Goal: Information Seeking & Learning: Learn about a topic

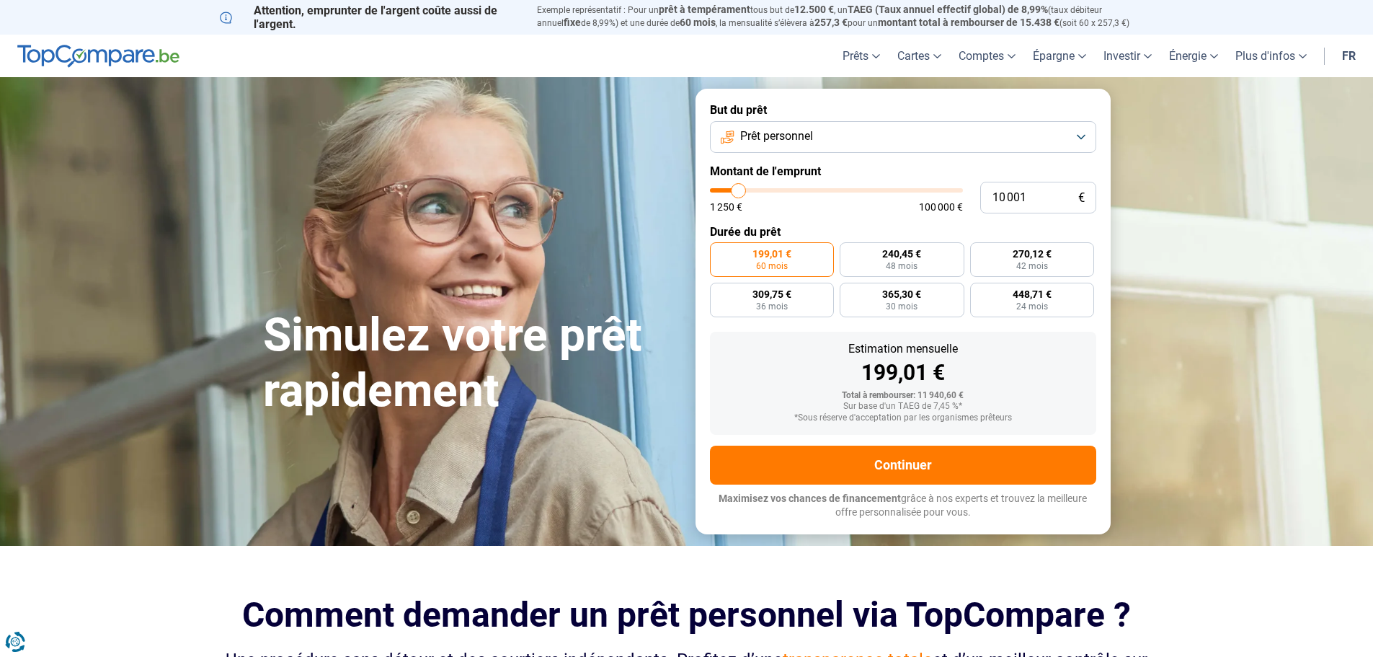
type input "13 250"
type input "13250"
type input "17 000"
type input "17000"
type input "17 750"
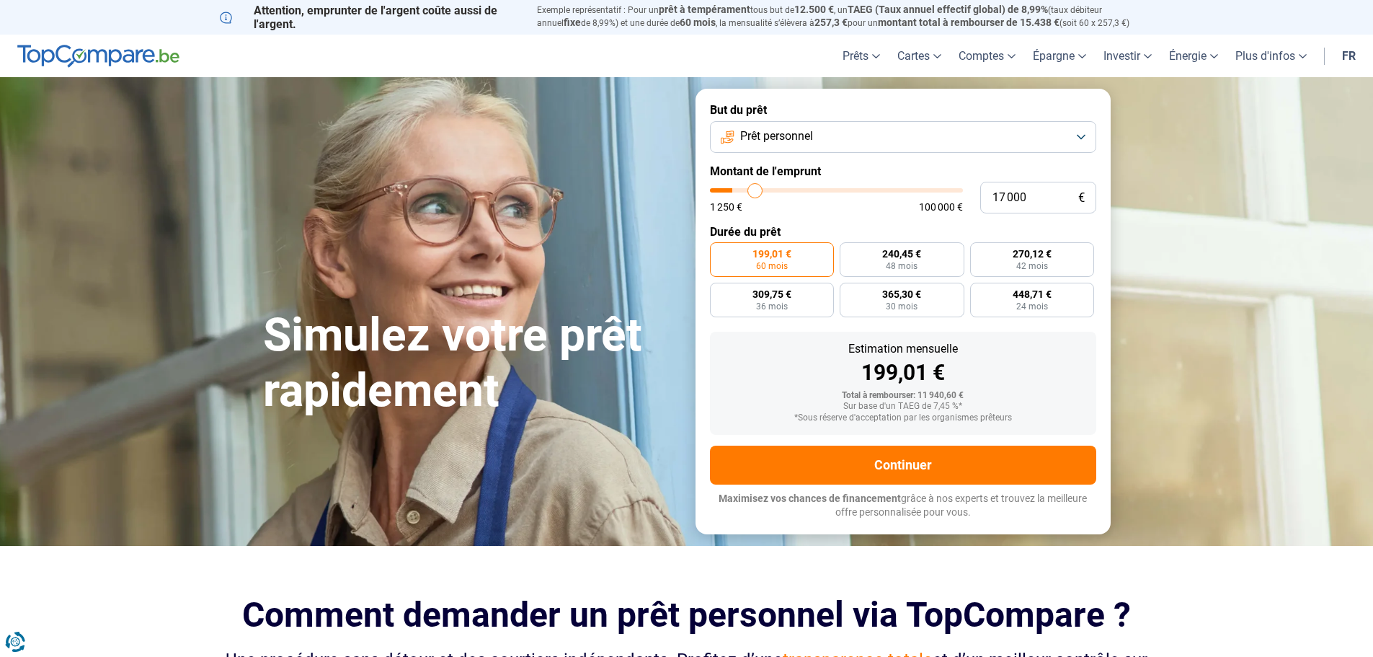
type input "17750"
type input "20 750"
type input "20750"
type input "23 000"
type input "23000"
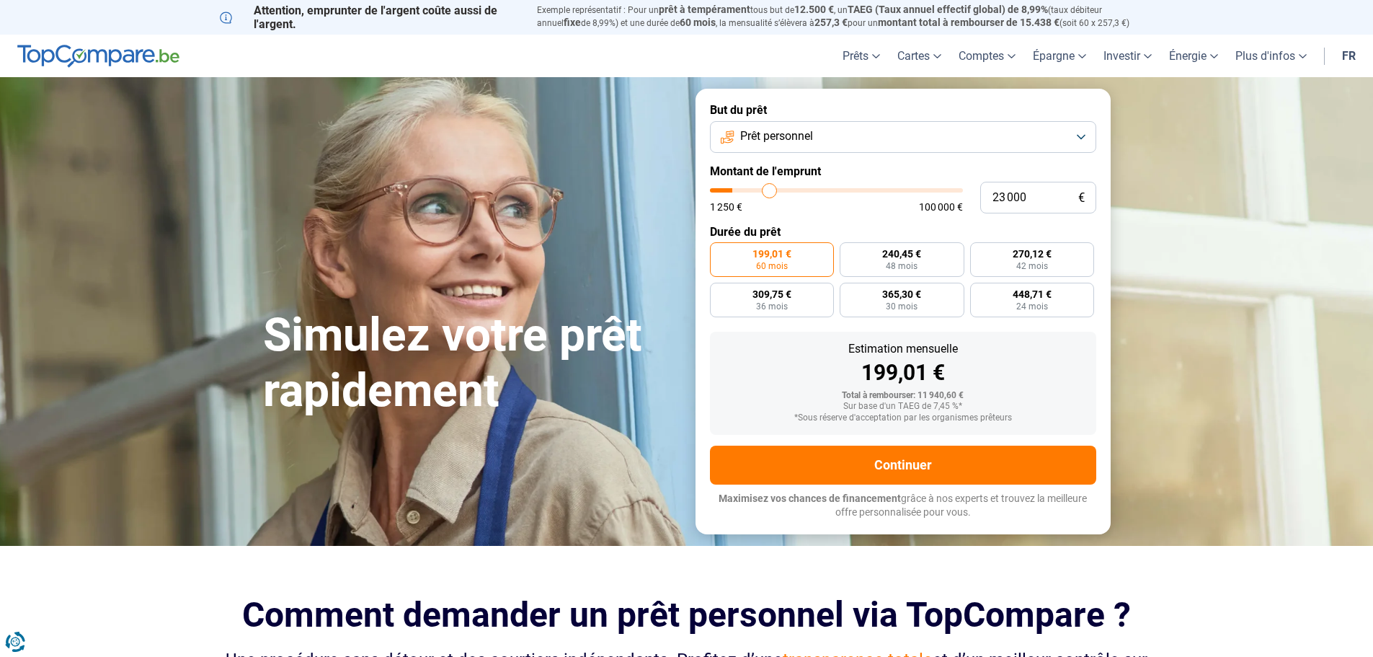
type input "23 500"
type input "23500"
type input "24 250"
type input "24250"
type input "24 750"
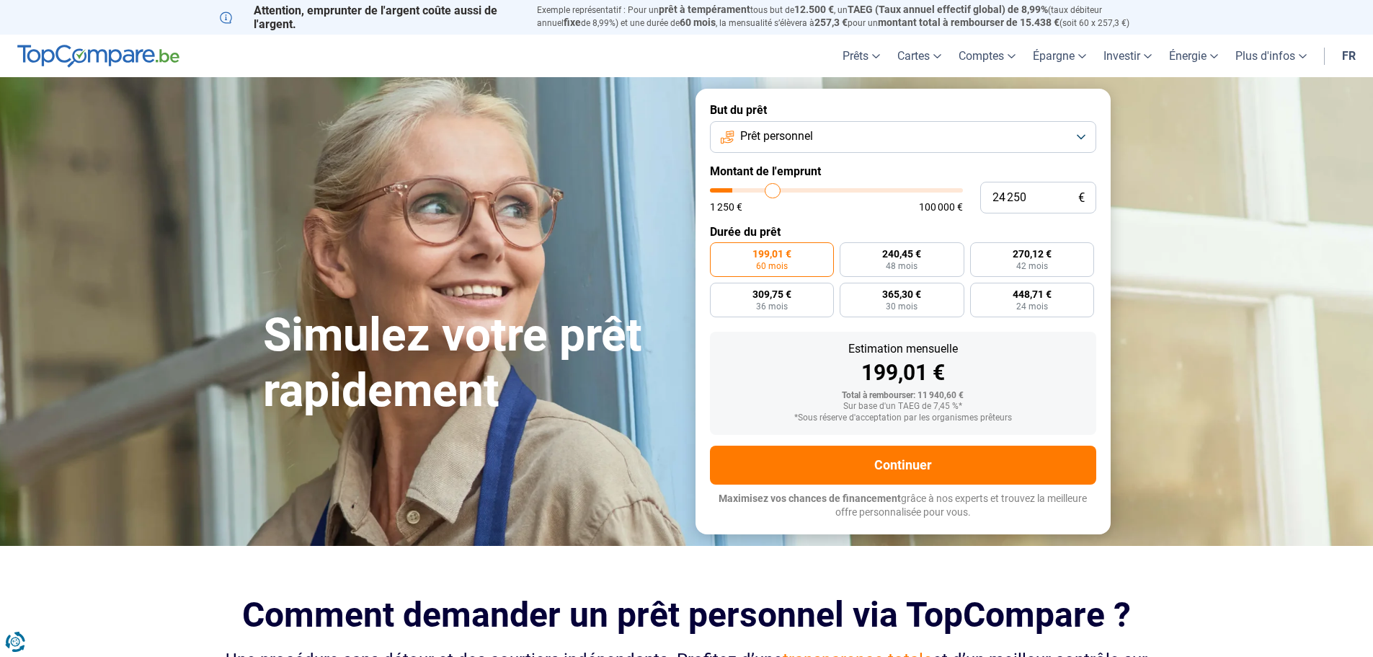
type input "24750"
type input "25 250"
type input "25250"
type input "25 750"
type input "25750"
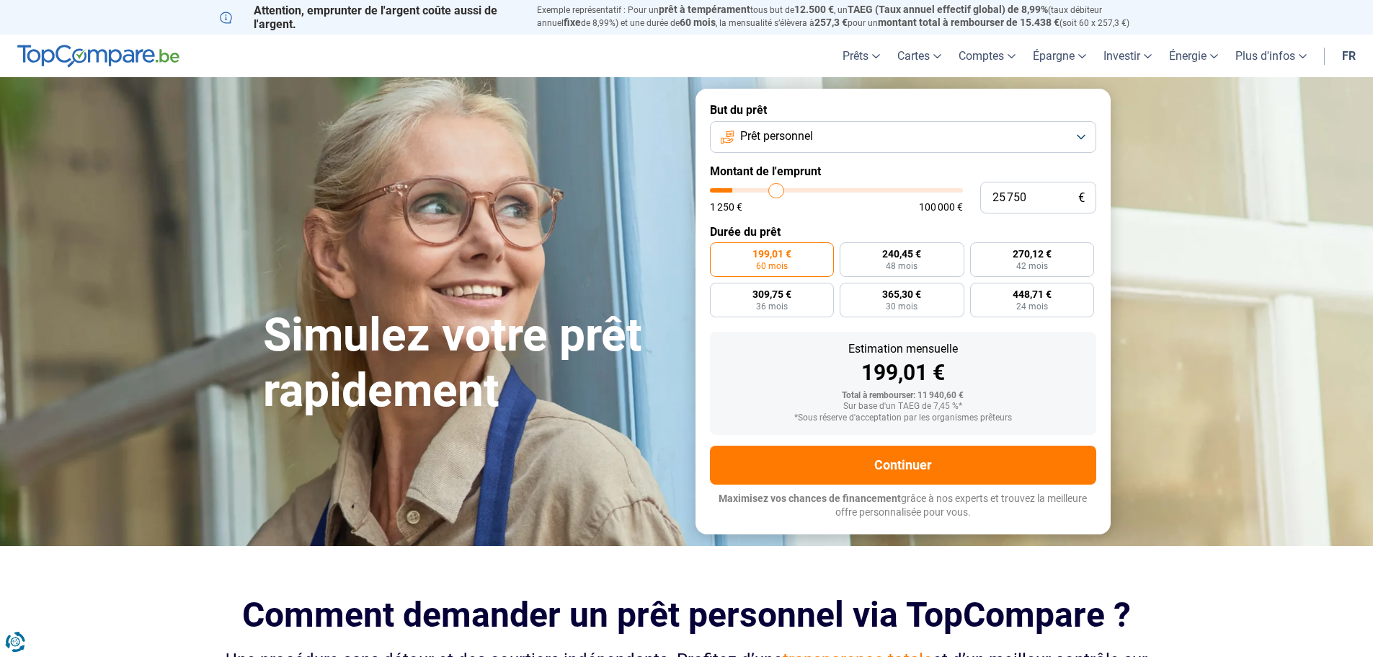
type input "26 500"
type input "26500"
type input "29 000"
type input "29000"
type input "30 500"
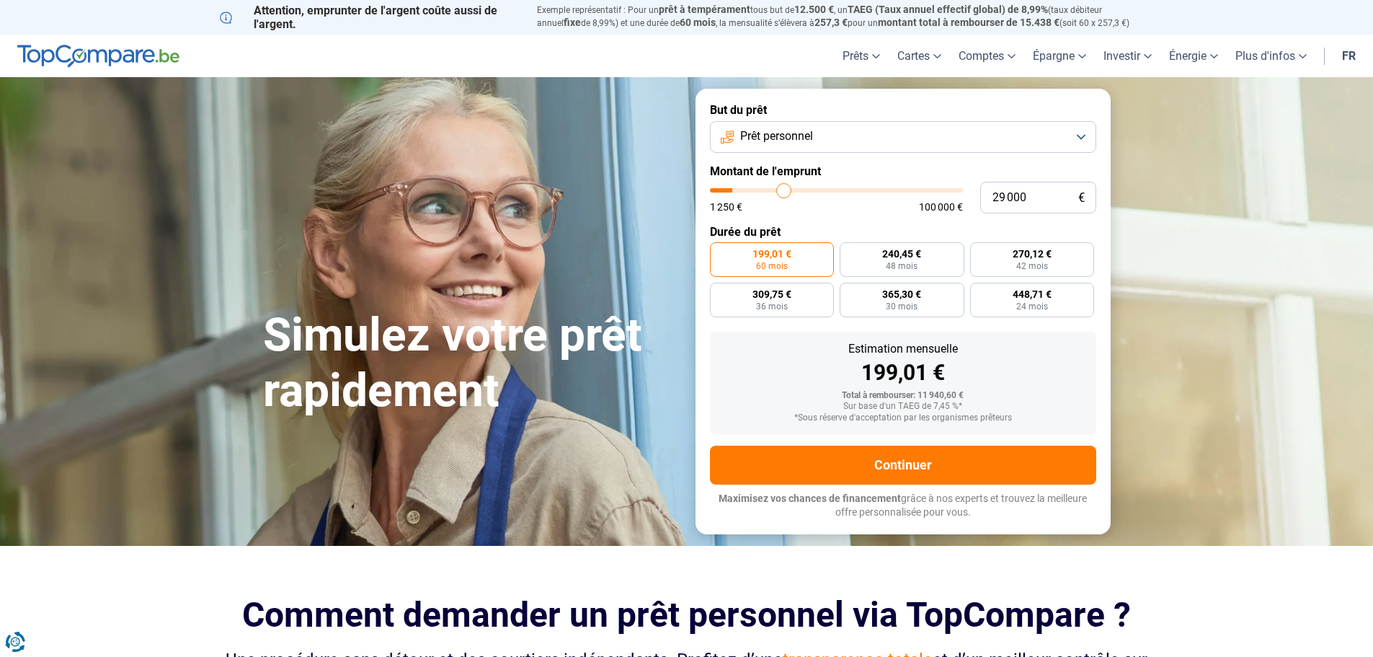
type input "30500"
type input "32 000"
type input "32000"
type input "33 750"
type input "33750"
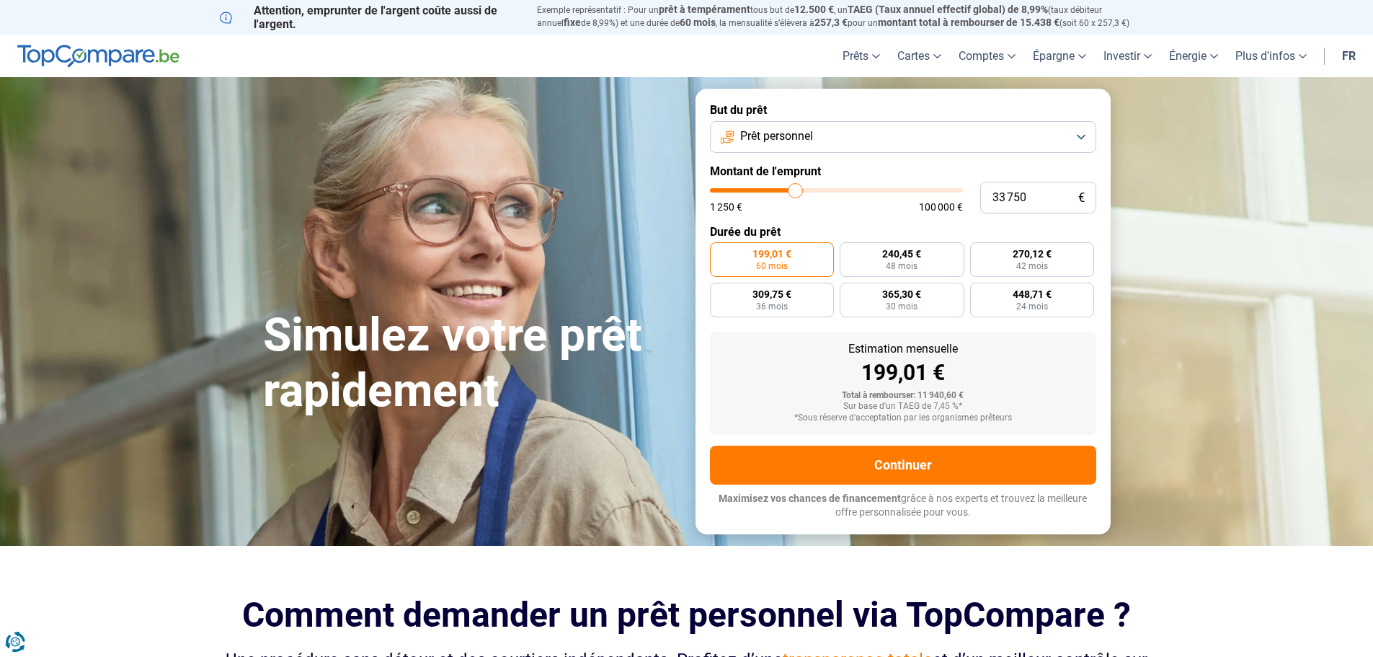
type input "35 250"
type input "35250"
type input "37 250"
type input "37250"
type input "39 250"
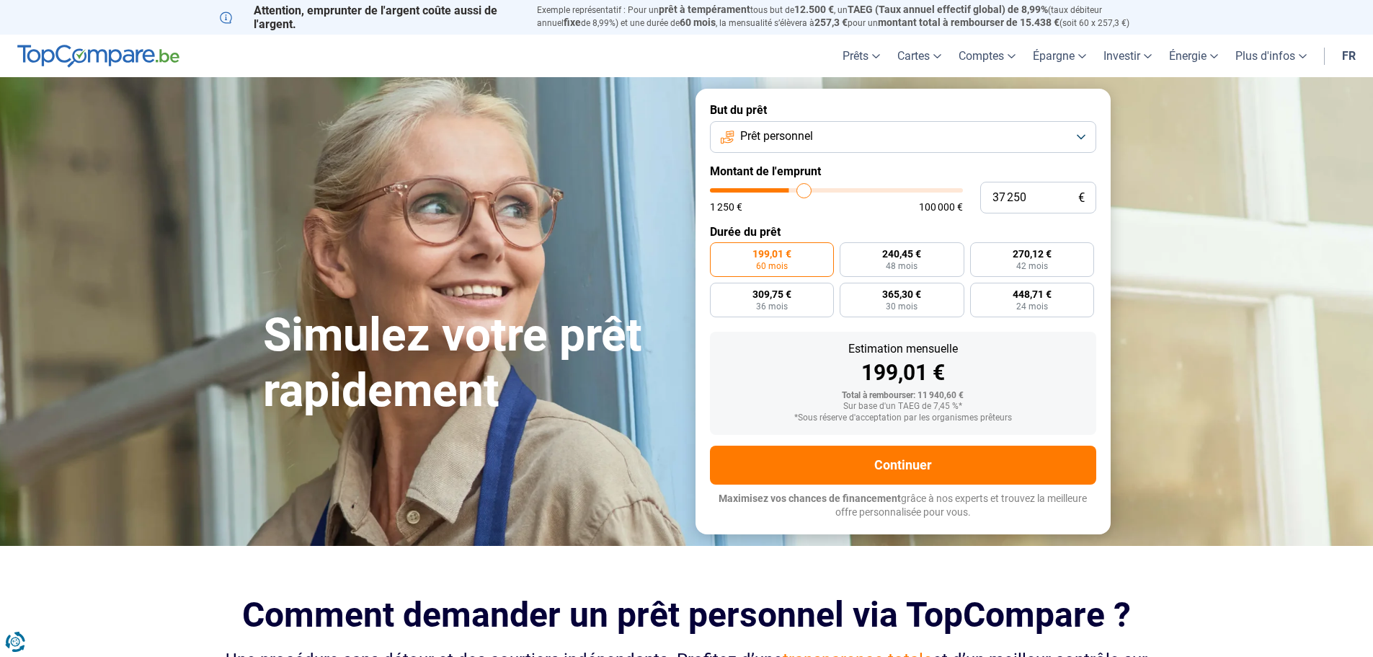
type input "39250"
type input "40 750"
type input "40750"
type input "42 500"
type input "42500"
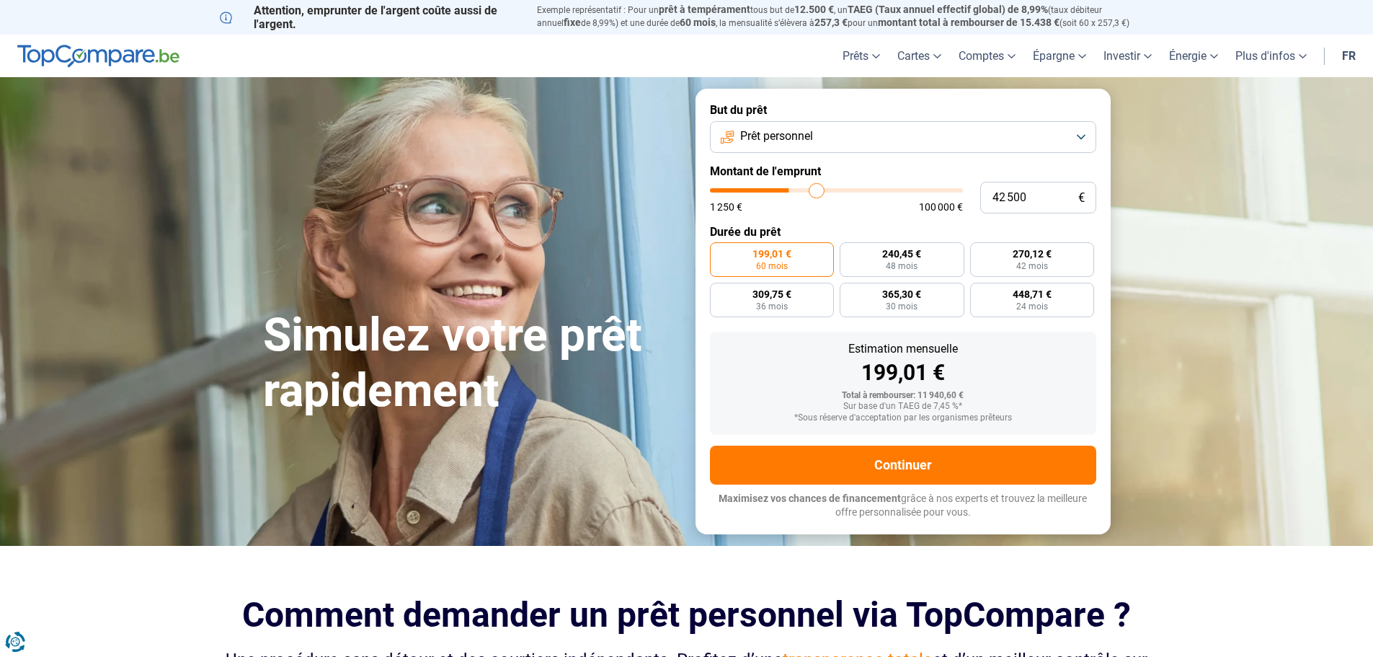
type input "44 000"
type input "44000"
type input "46 000"
type input "46000"
type input "48 250"
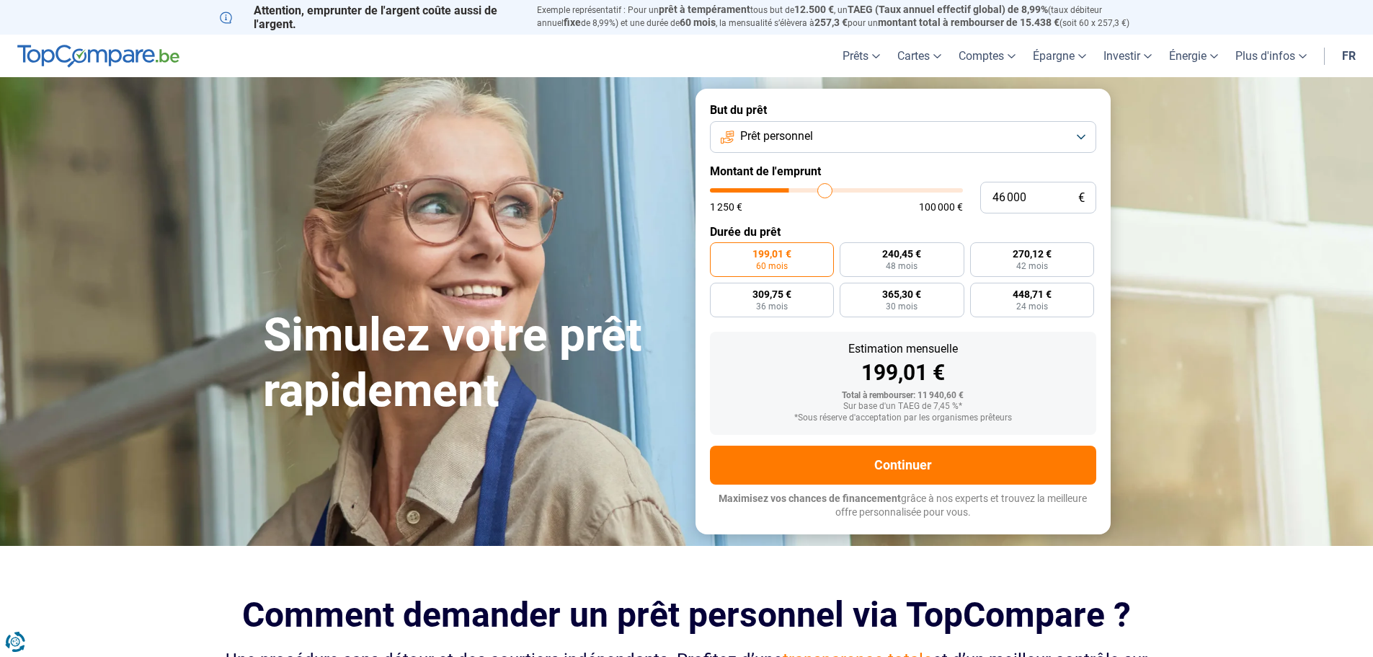
type input "48250"
type input "50 250"
type input "50250"
type input "51 500"
type input "51500"
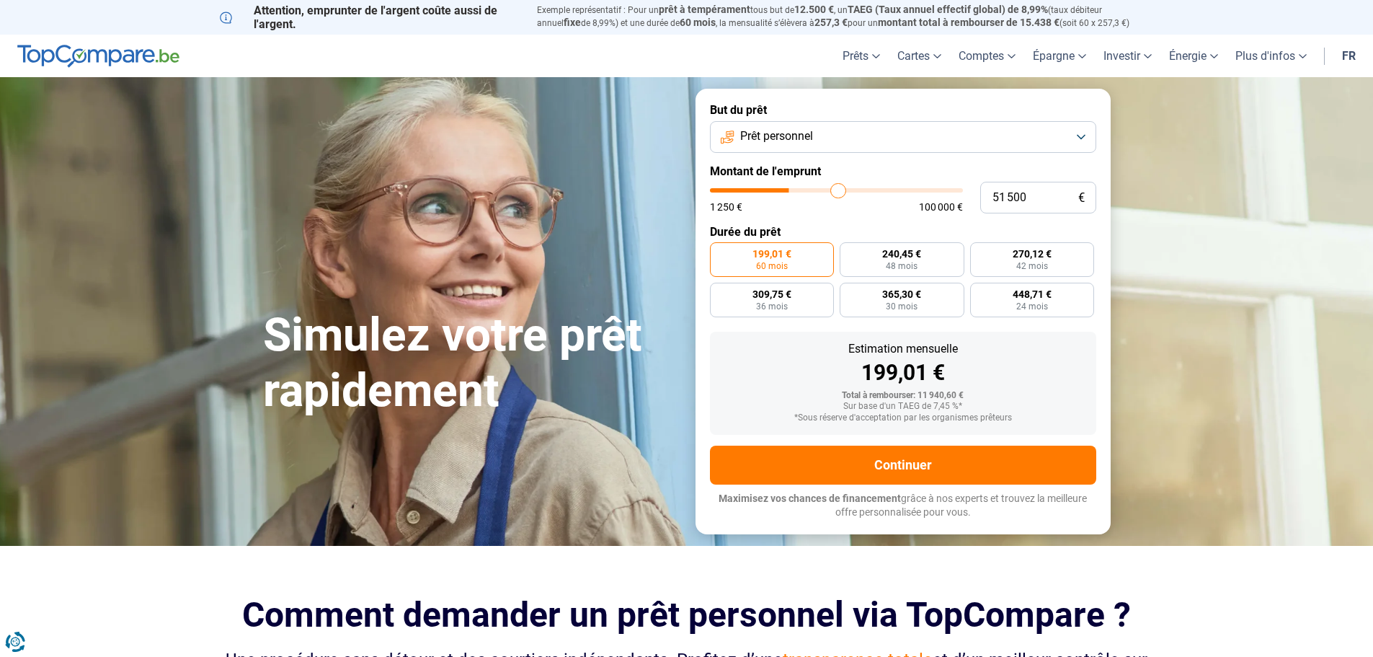
type input "52 000"
type input "52000"
type input "54 000"
type input "54000"
type input "54 750"
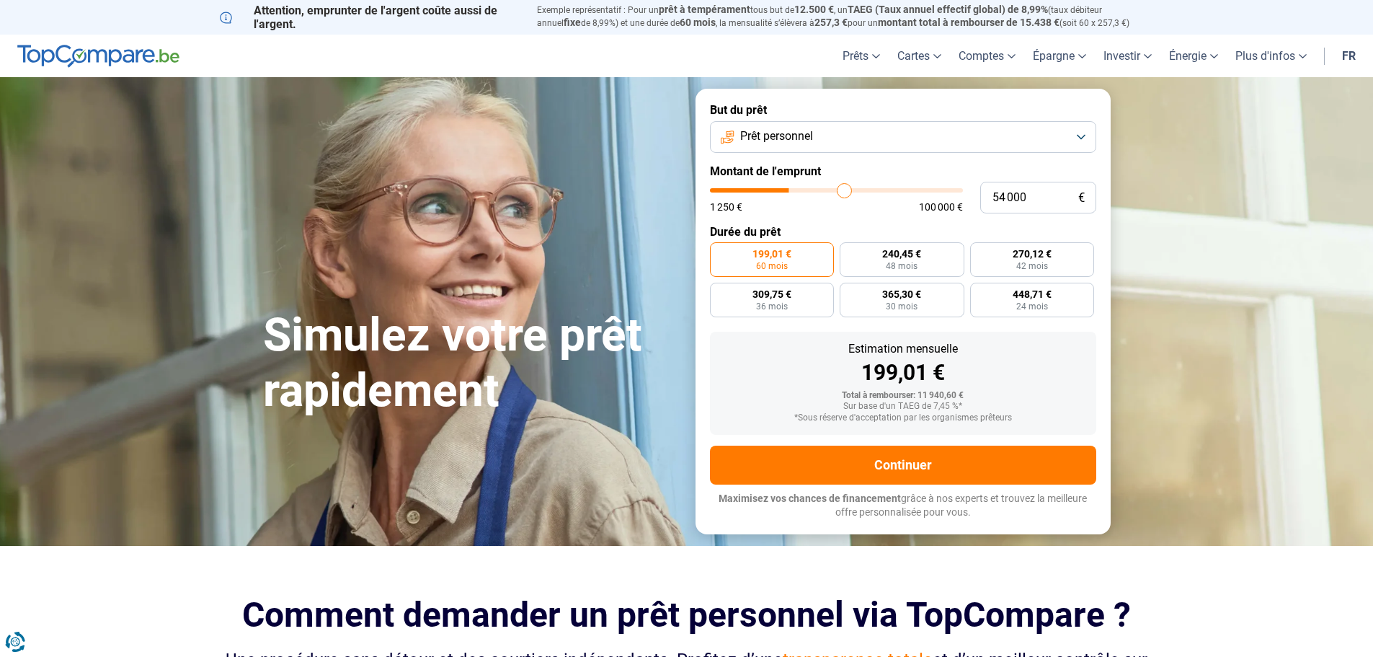
type input "54750"
type input "55 750"
type input "55750"
type input "56 500"
type input "56500"
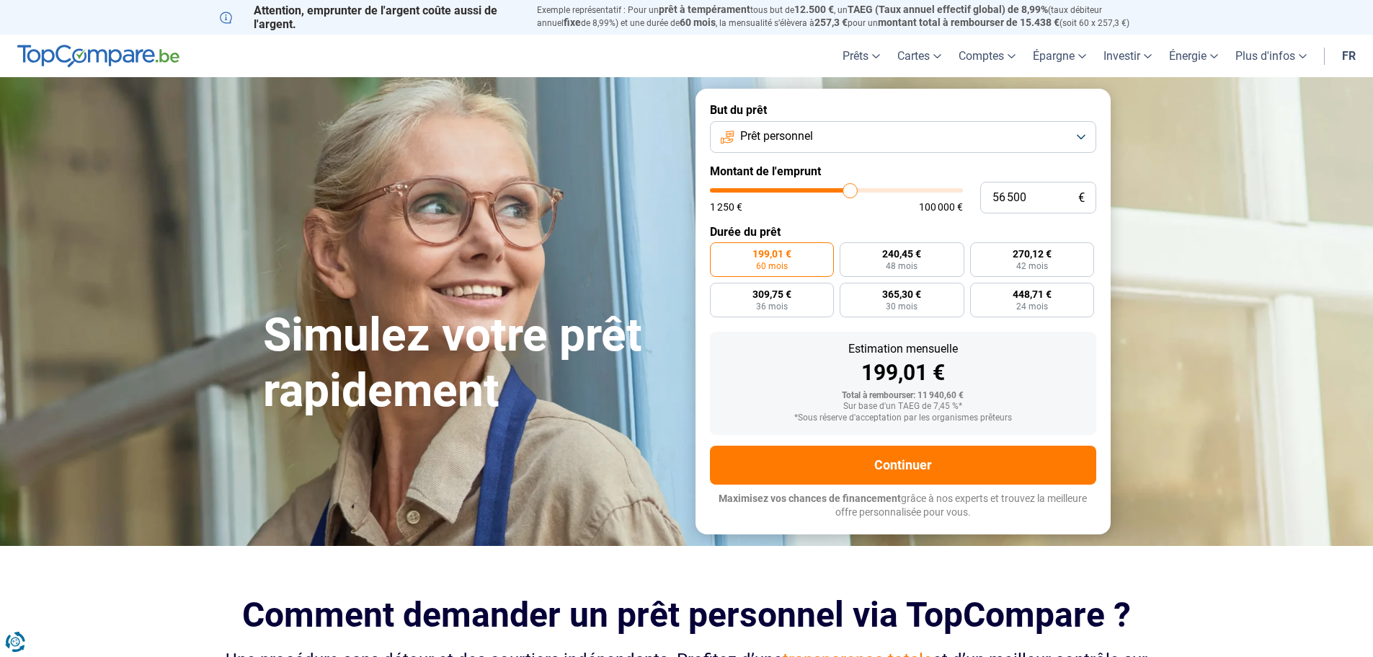
type input "57 250"
type input "57250"
type input "58 000"
type input "58000"
type input "58 750"
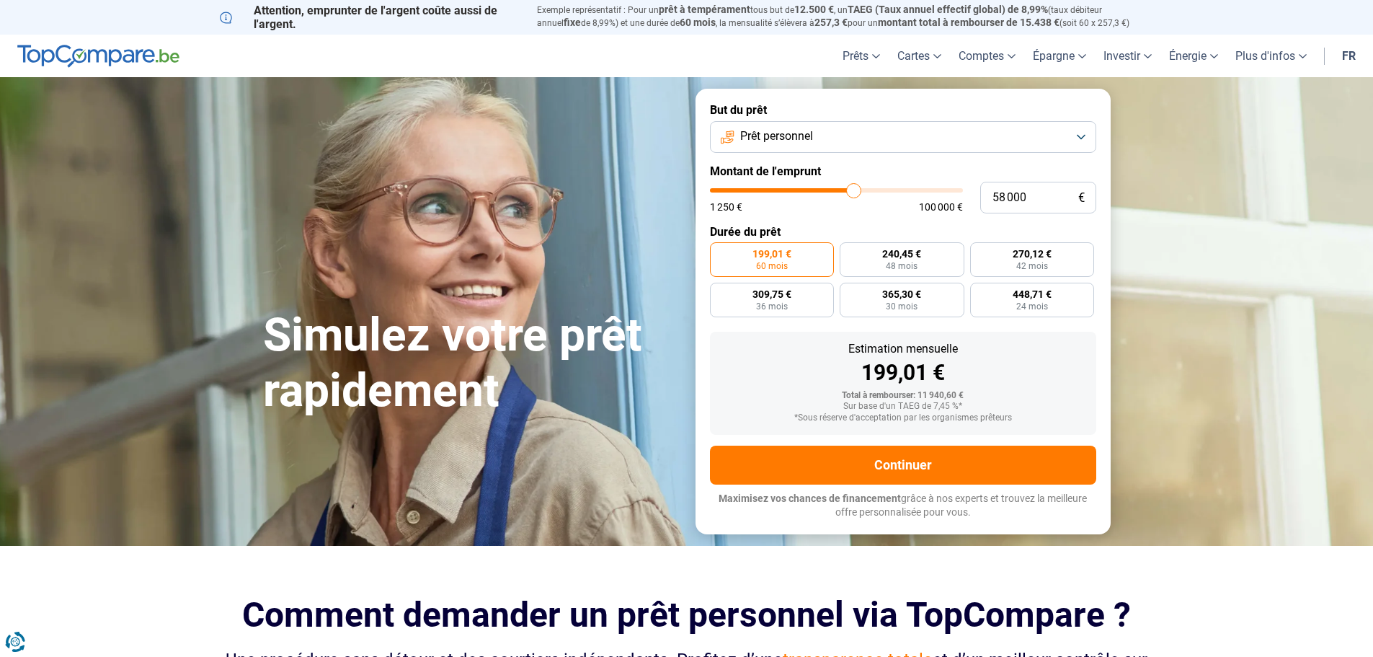
type input "58750"
type input "59 500"
type input "59500"
type input "60 250"
type input "60250"
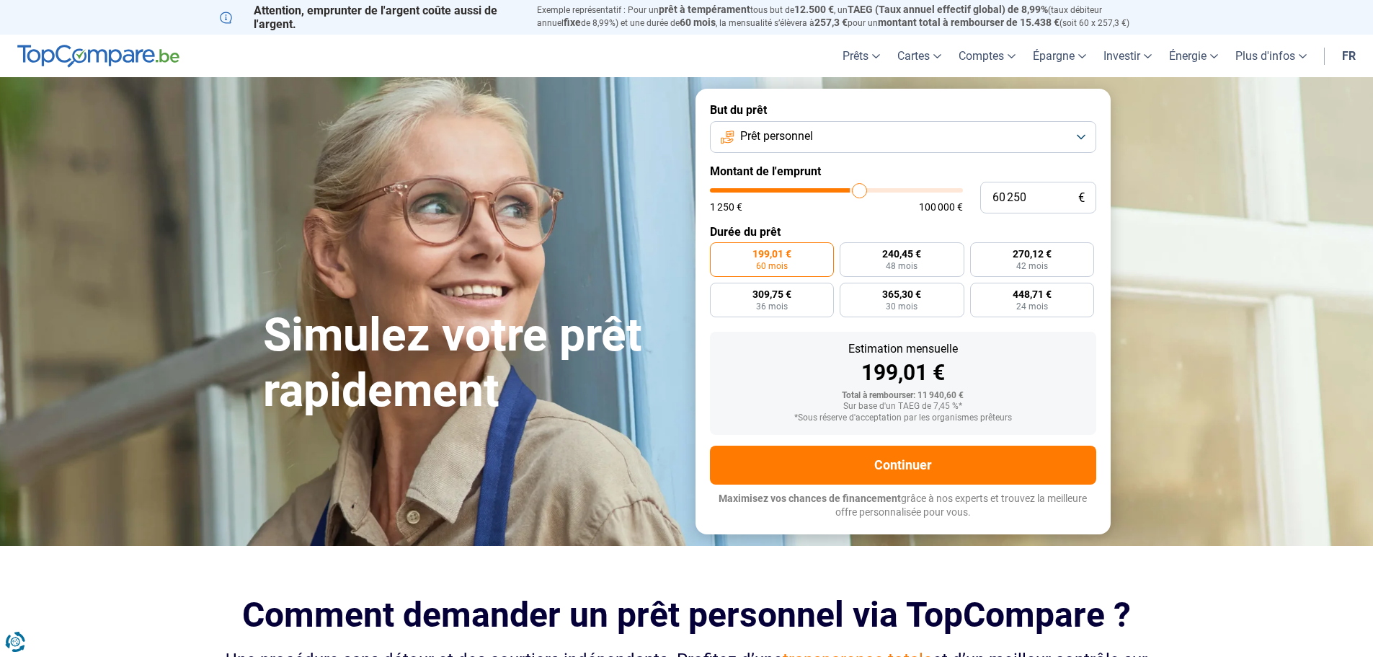
type input "60 750"
type input "60750"
type input "61 000"
type input "61000"
type input "61 500"
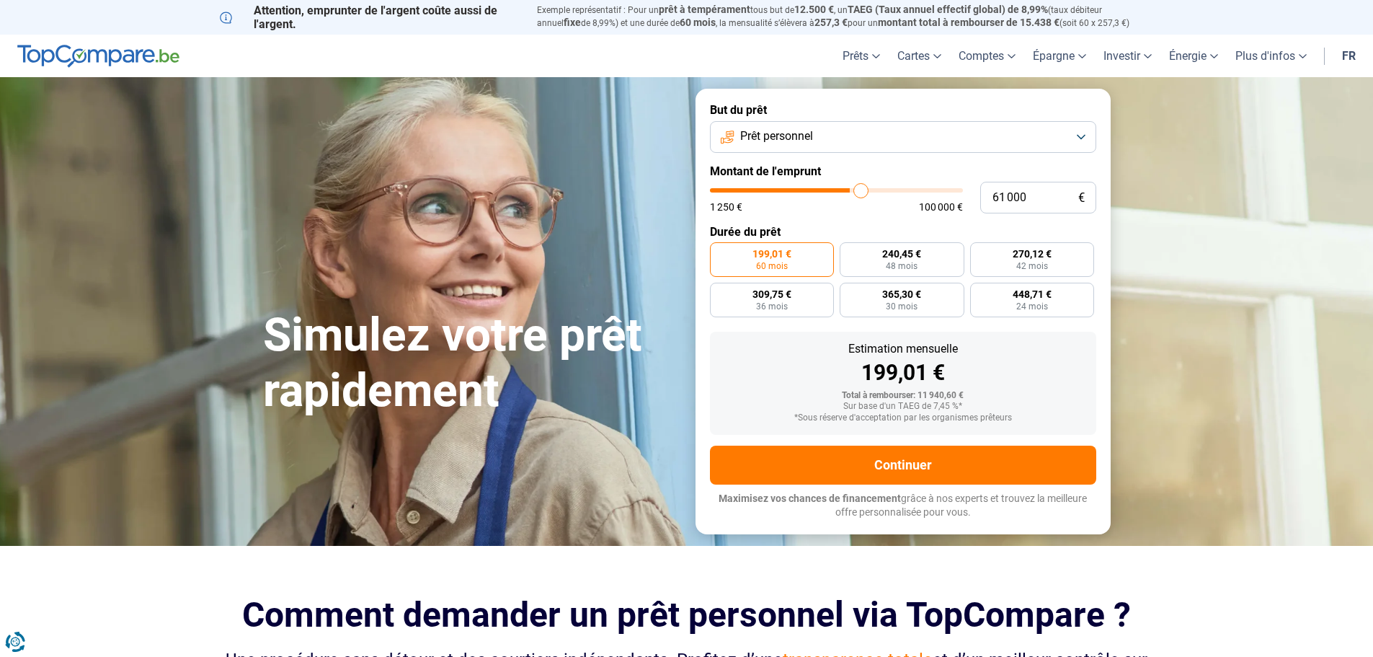
type input "61500"
type input "61 750"
type input "61750"
type input "62 250"
type input "62250"
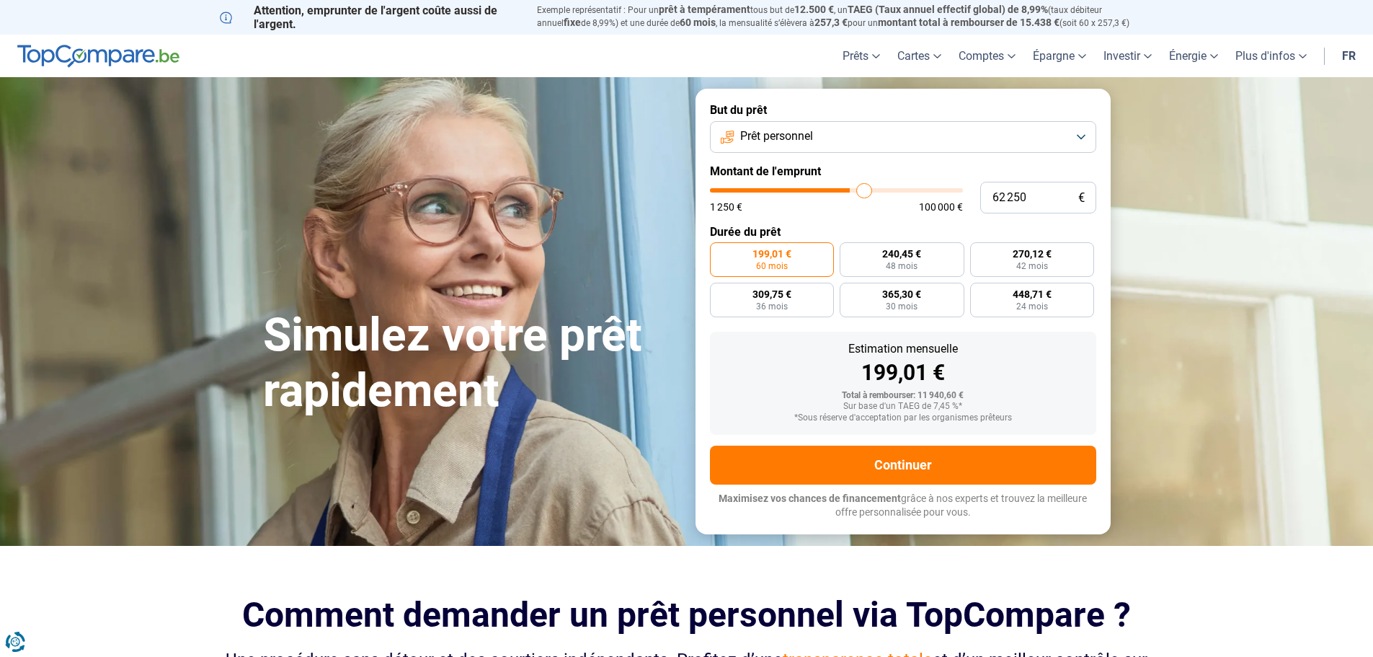
type input "62 500"
type input "62500"
type input "63 000"
type input "63000"
type input "63 500"
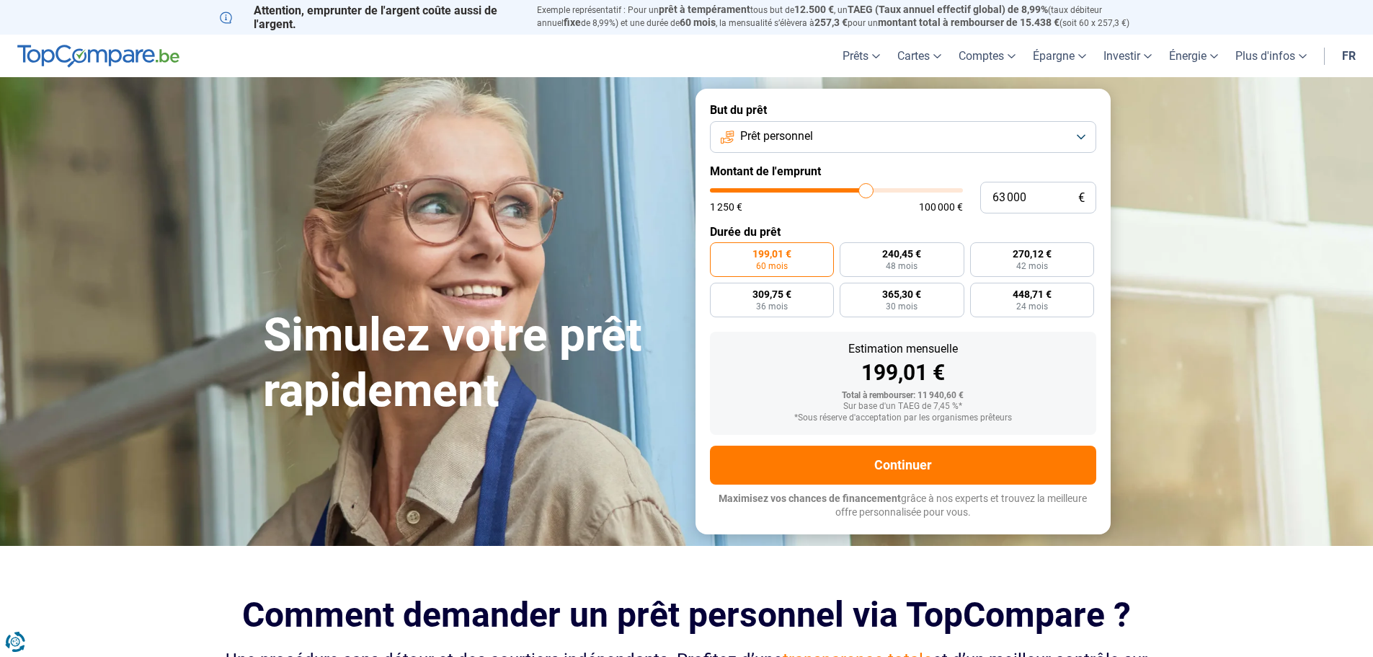
type input "63500"
type input "63 750"
type input "63750"
type input "64 250"
type input "64250"
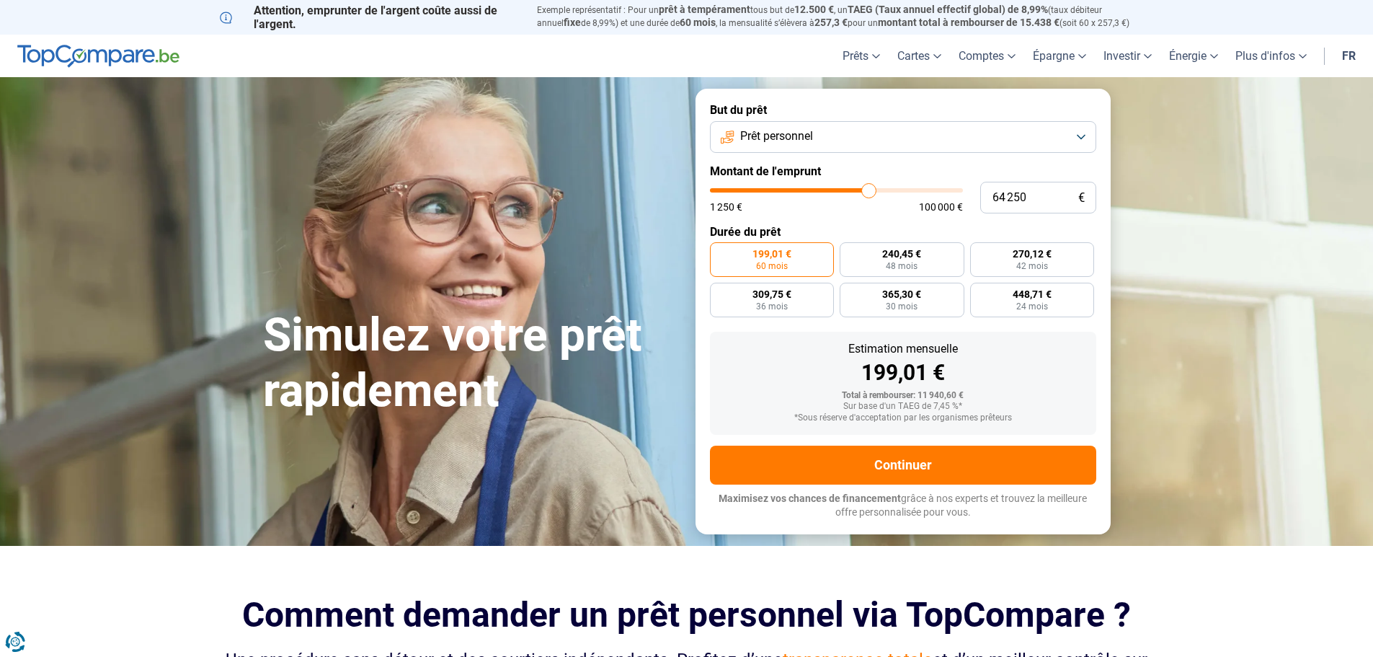
type input "64 500"
type input "64500"
type input "64 250"
type input "64250"
type input "63 500"
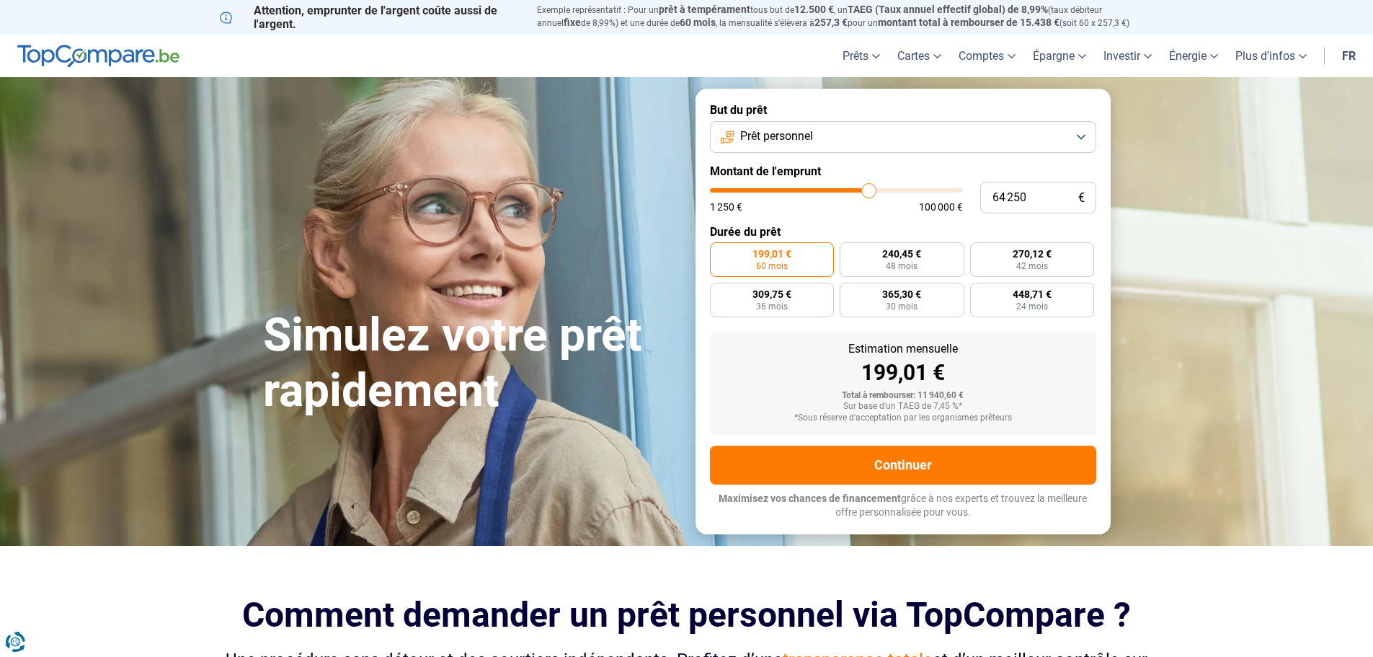
type input "63500"
type input "63 250"
type input "63250"
type input "62 500"
type input "62500"
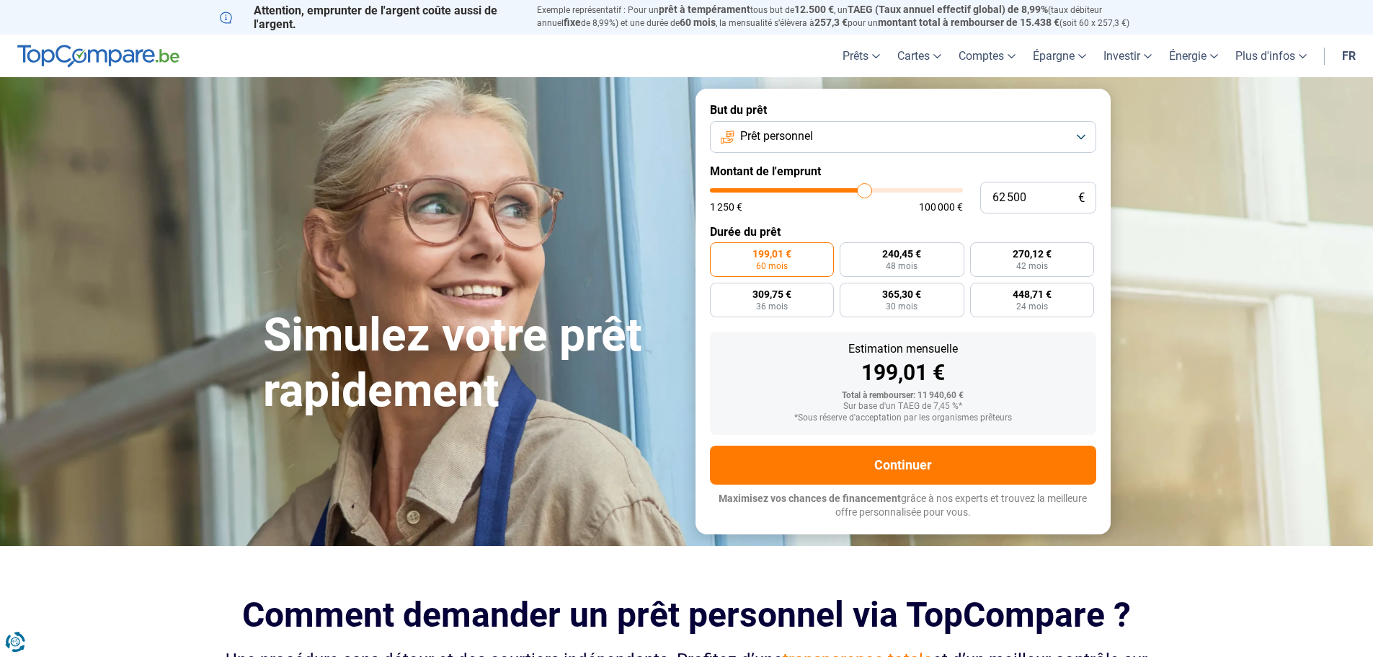
type input "62 250"
type input "62250"
type input "61 750"
type input "61750"
type input "61 500"
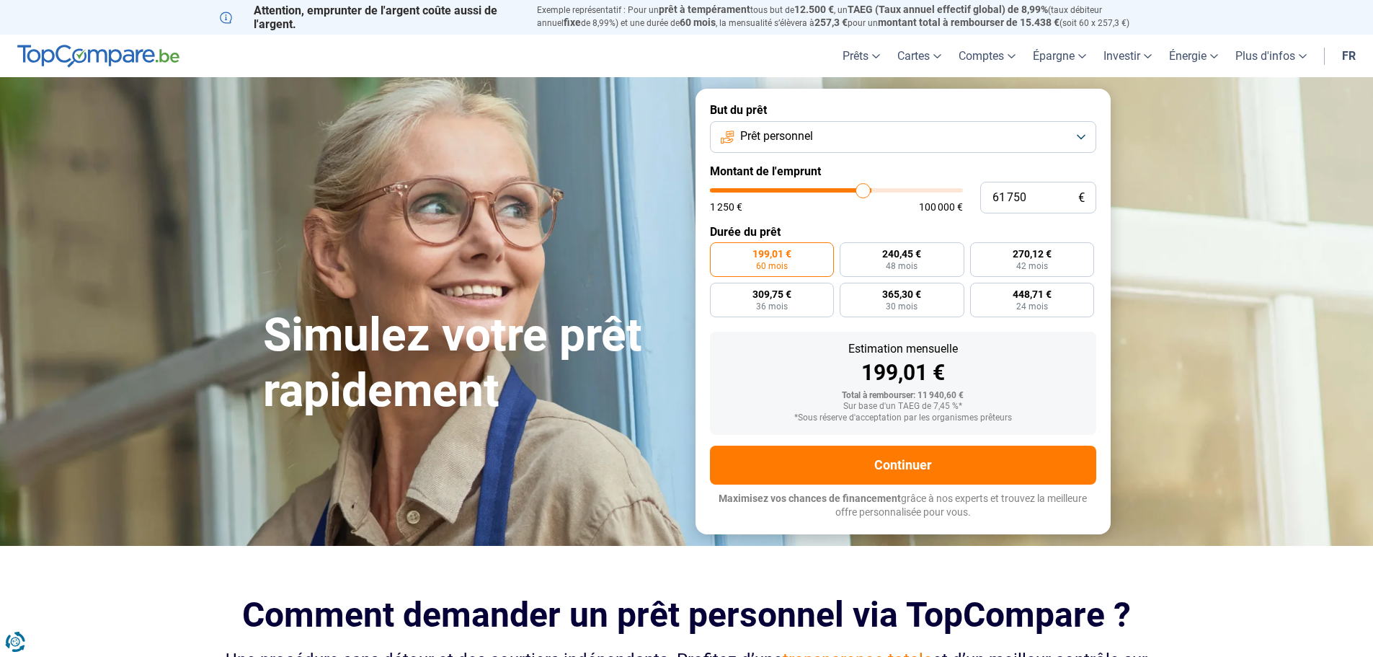
type input "61500"
type input "61 000"
type input "61000"
type input "60 750"
type input "60750"
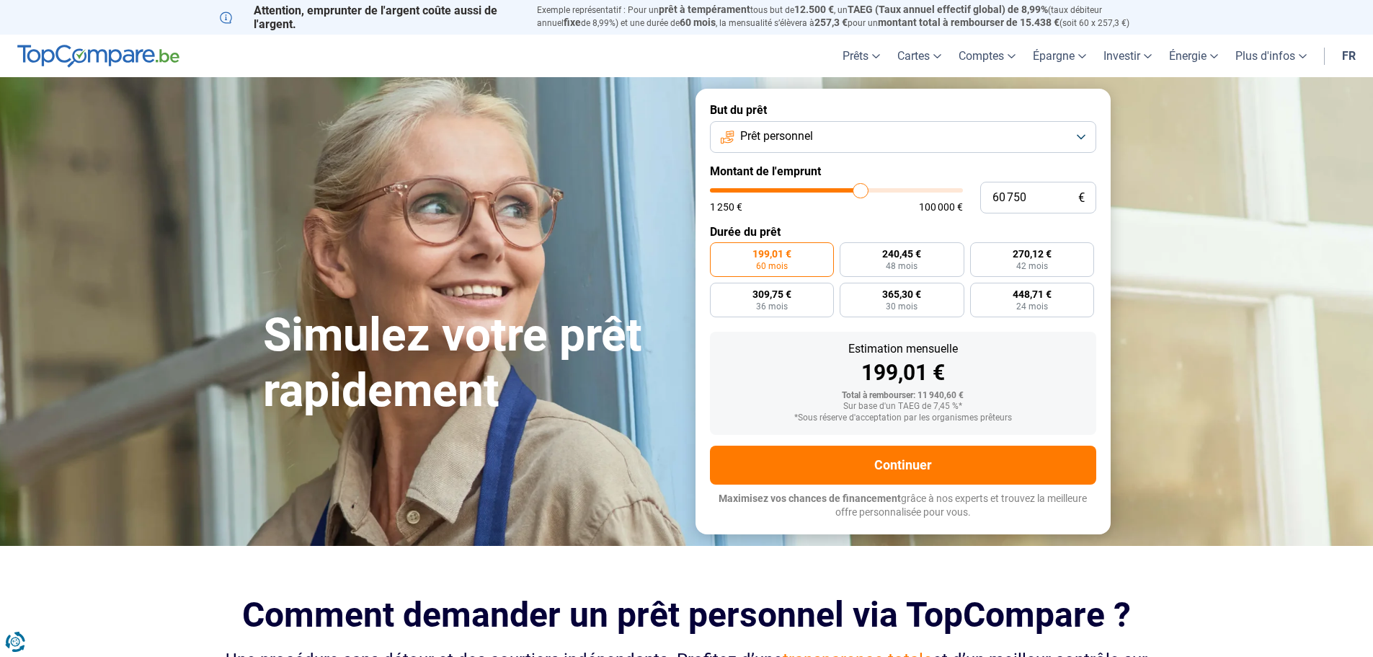
type input "60 500"
type input "60500"
type input "60 750"
type input "60750"
type input "61 000"
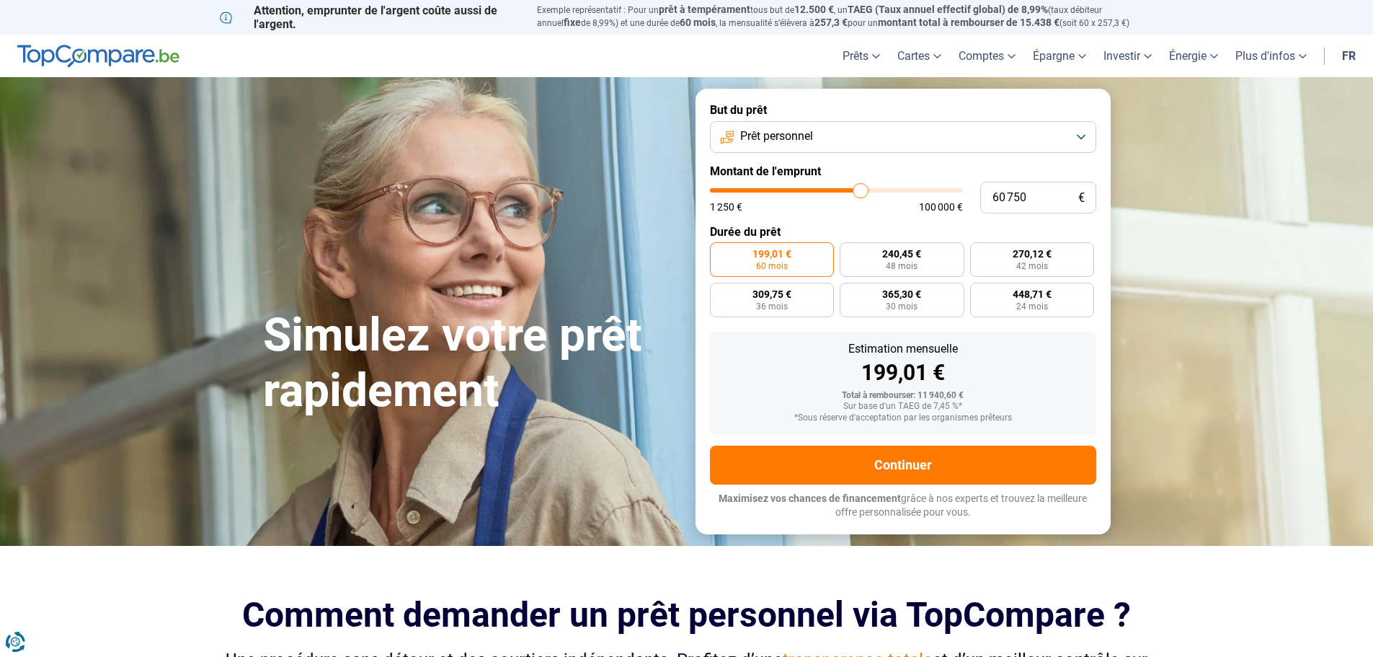
type input "61000"
type input "62 000"
type input "62000"
type input "62 250"
type input "62250"
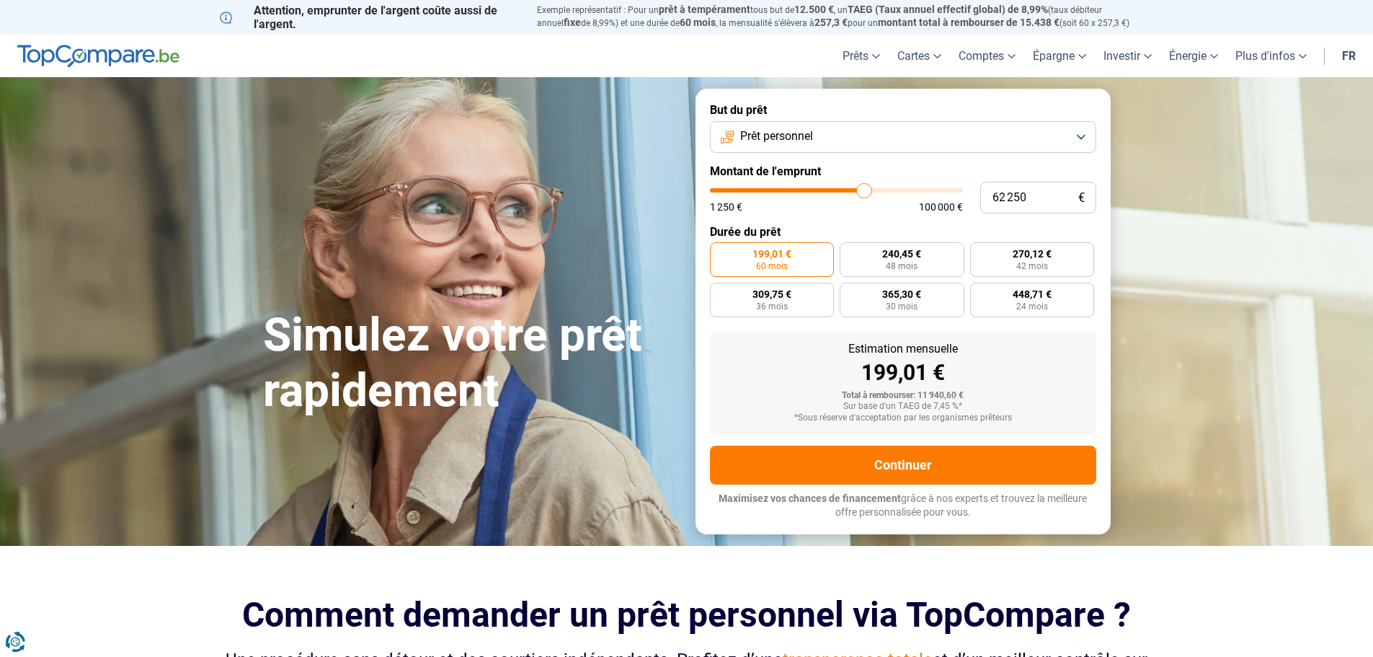
type input "63 000"
type input "63000"
type input "63 250"
type input "63250"
type input "63 500"
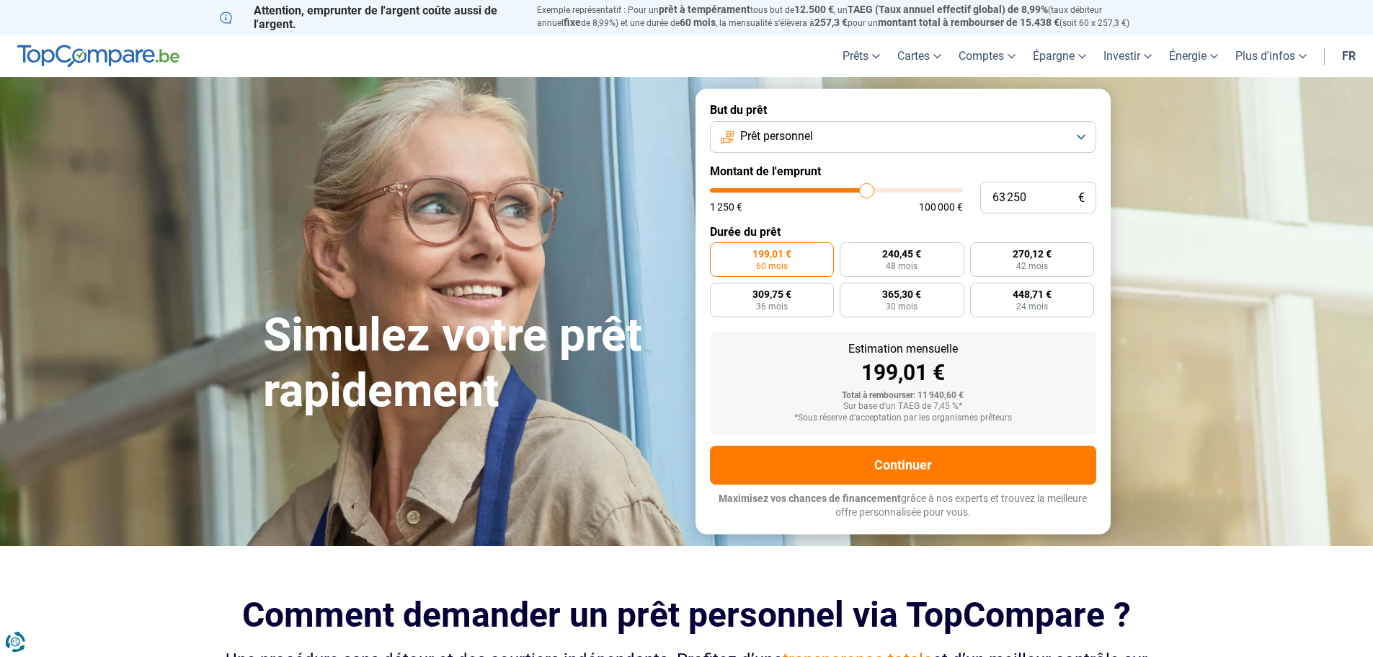
type input "63500"
type input "63 750"
type input "63750"
type input "64 250"
type input "64250"
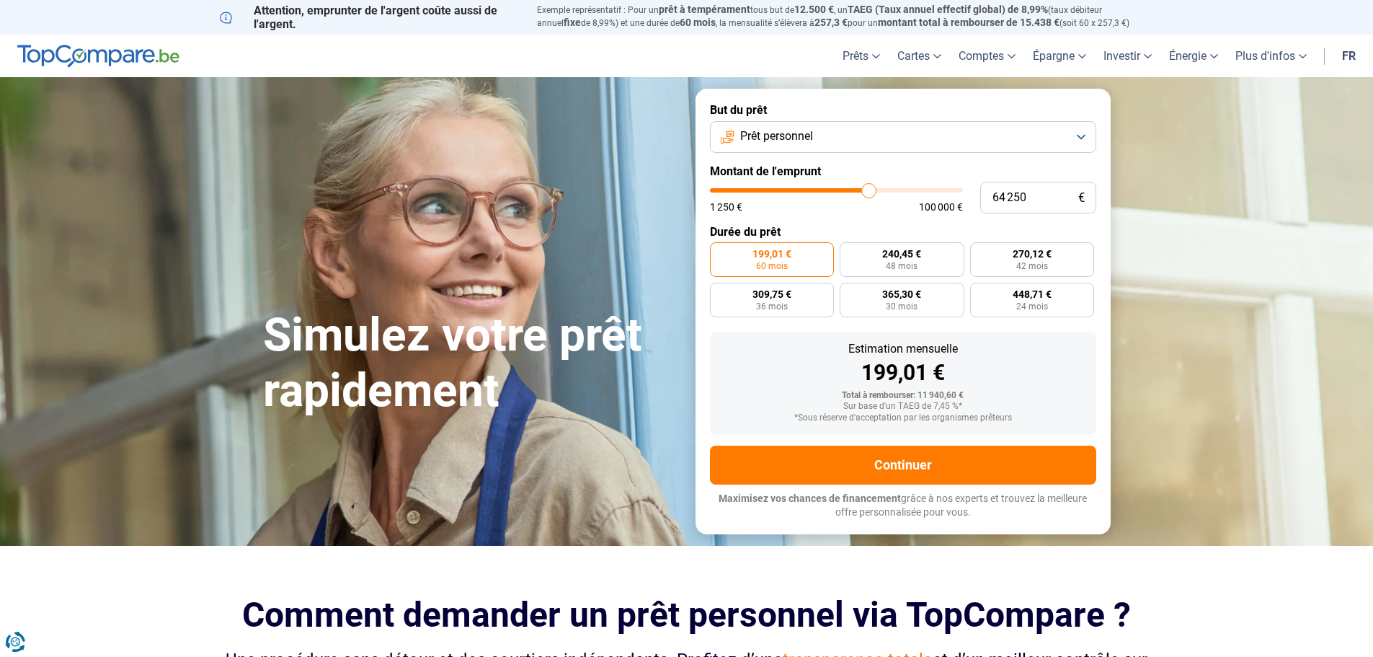
type input "64 500"
type input "64500"
type input "64 750"
type input "64750"
type input "65 000"
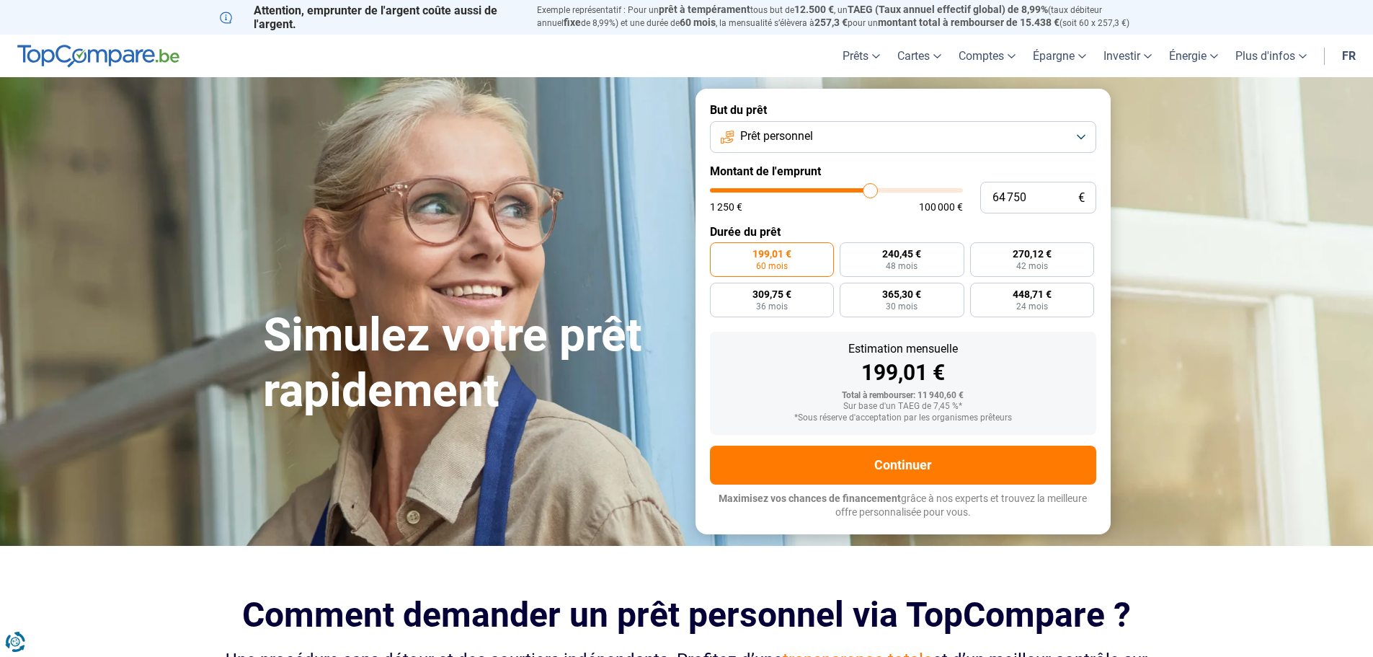
type input "65000"
type input "65 250"
type input "65250"
type input "65 750"
type input "65750"
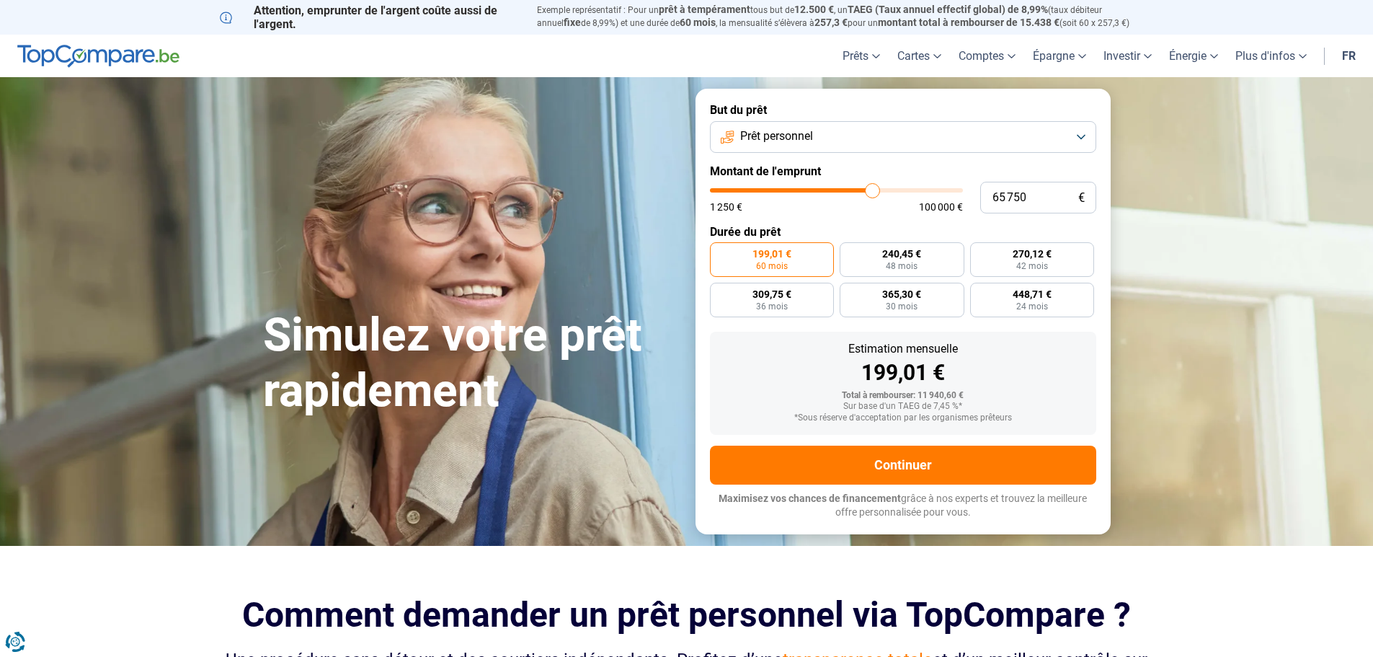
type input "66 000"
type input "66000"
type input "66 250"
type input "66250"
type input "66 500"
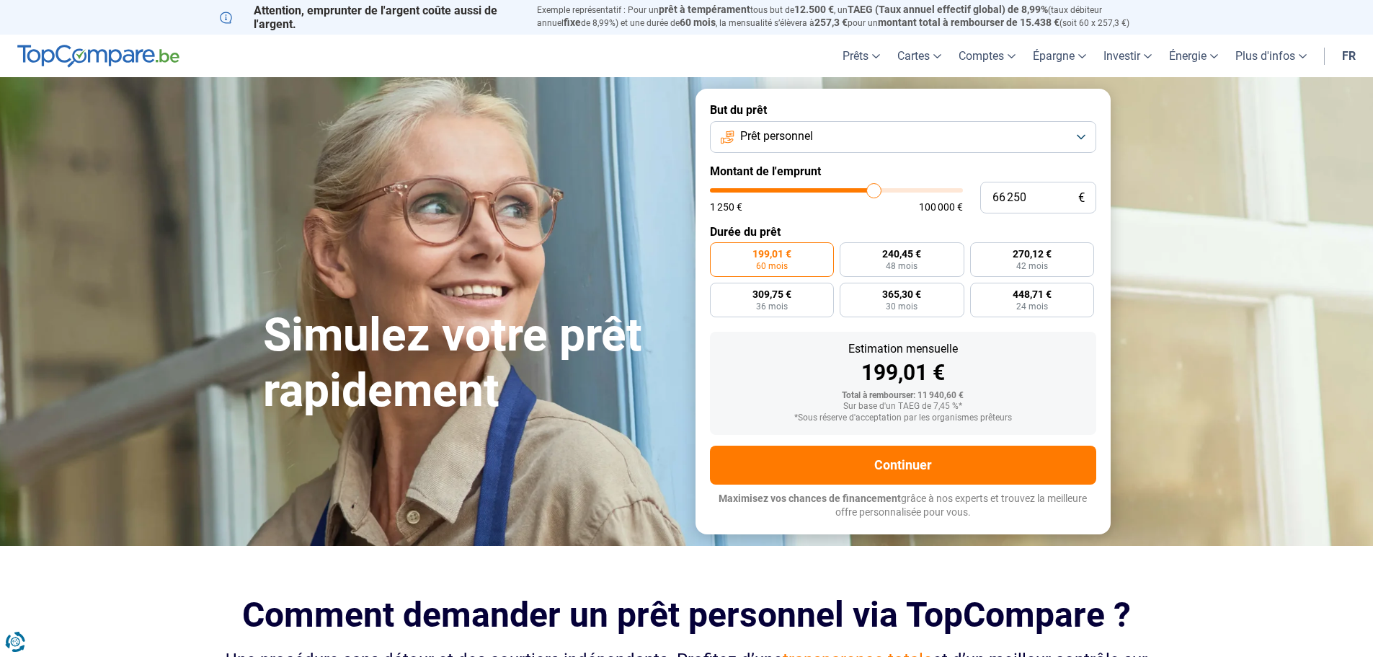
type input "66500"
type input "67 250"
type input "67250"
type input "67 500"
type input "67500"
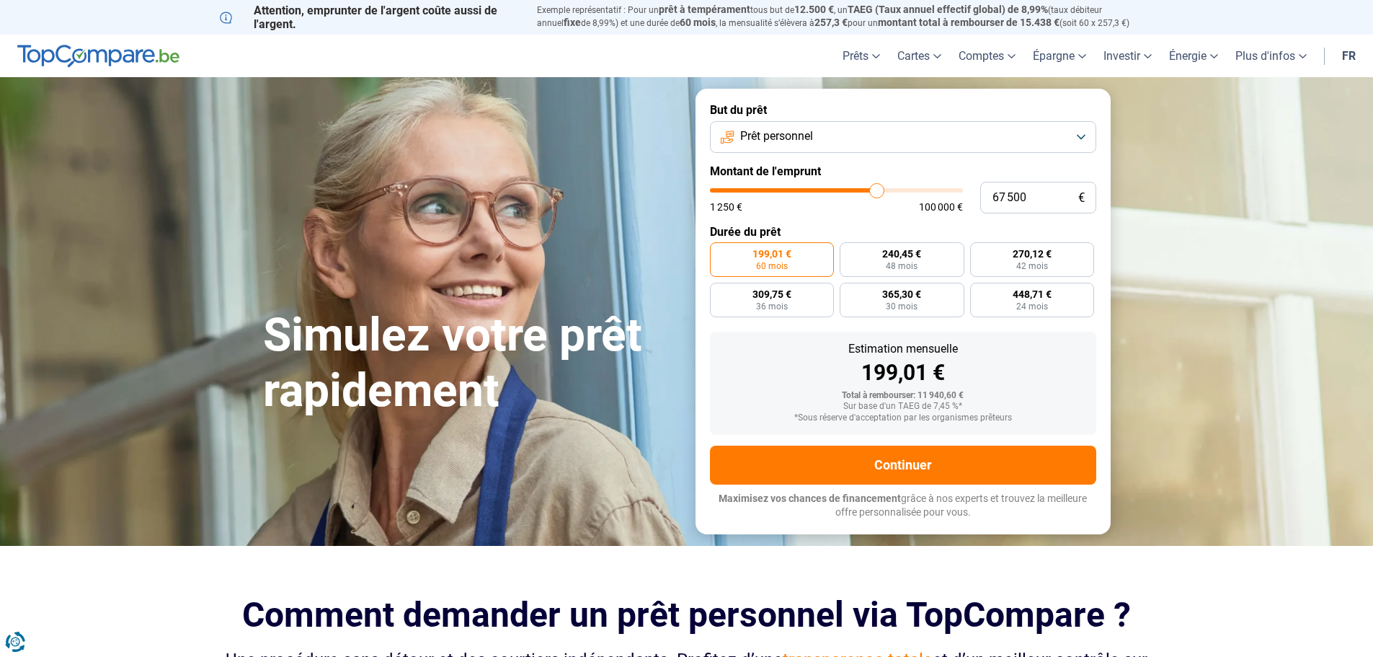
type input "68 250"
type input "68250"
type input "68 750"
type input "68750"
type input "69 000"
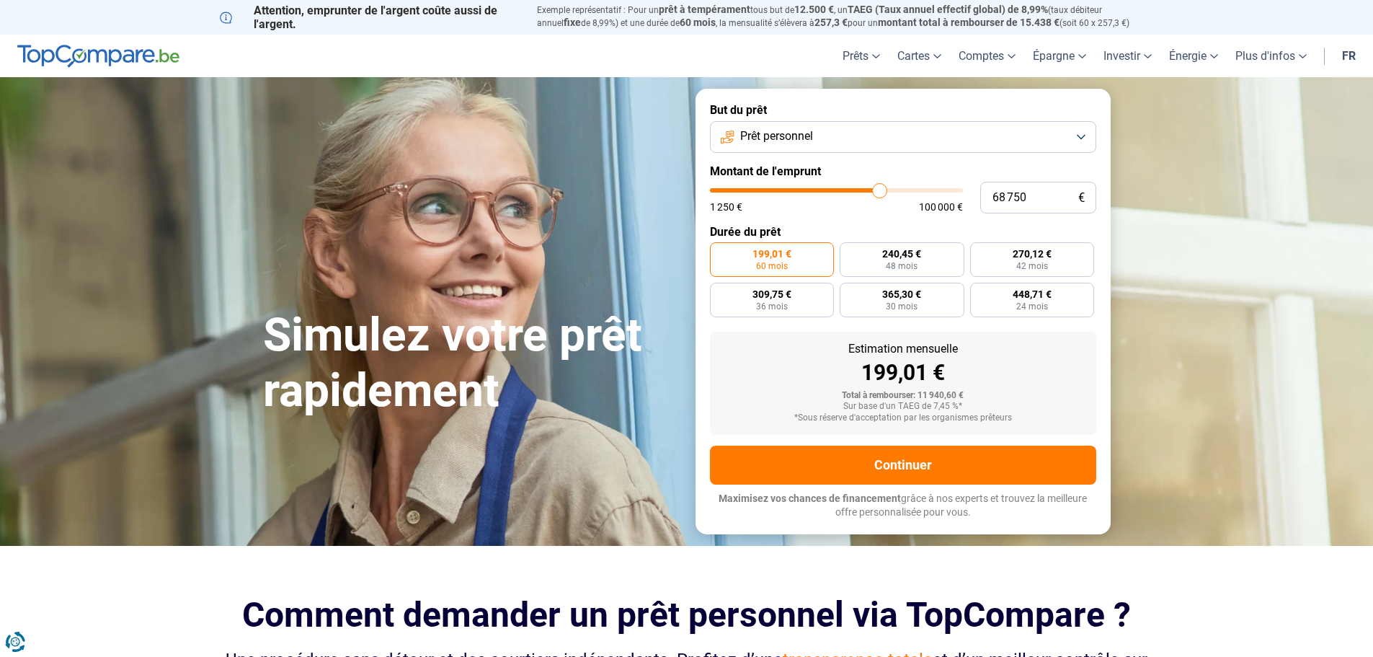
type input "69000"
type input "69 250"
type input "69250"
type input "69 500"
type input "69500"
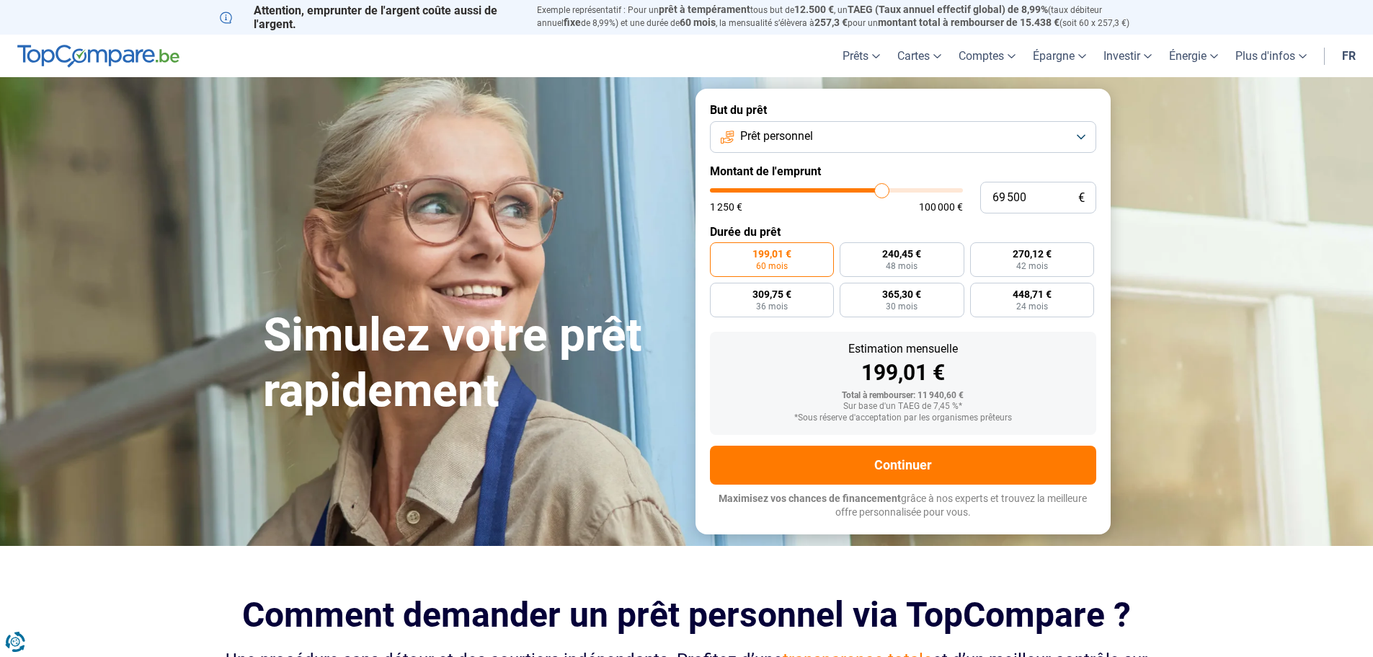
type input "68 250"
type input "68250"
type input "67 750"
type input "67750"
type input "66 750"
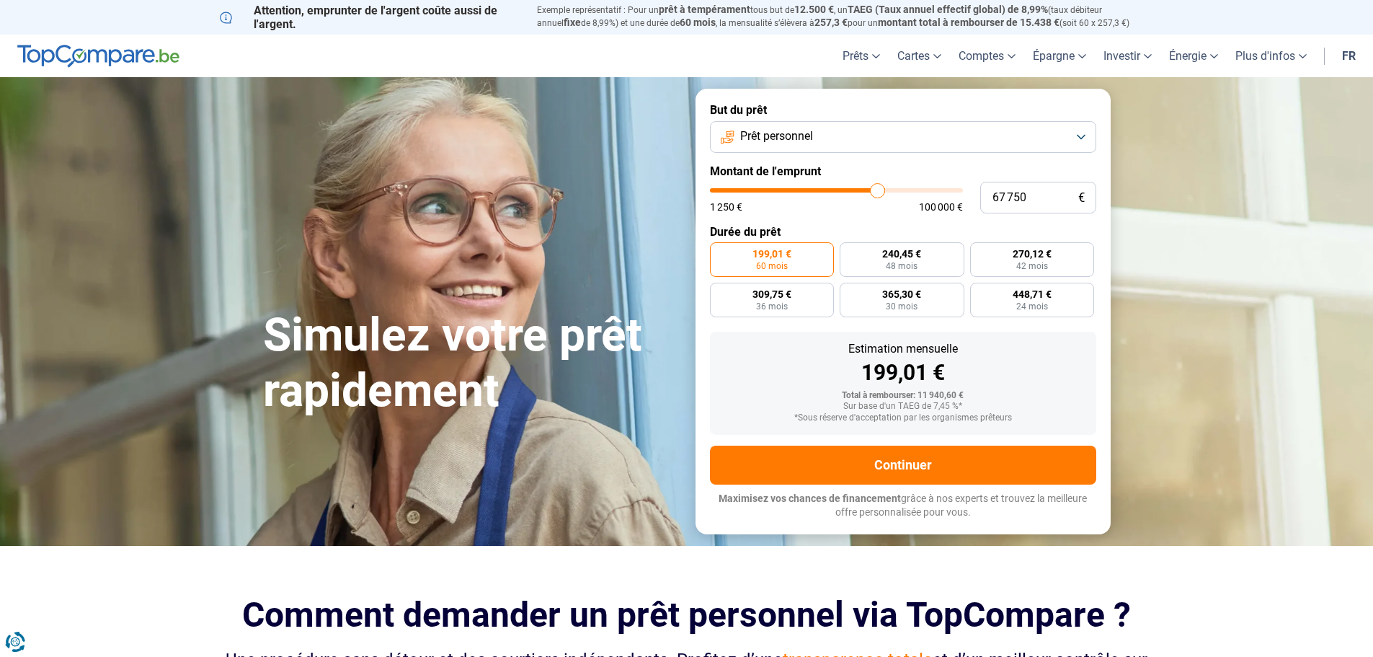
type input "66750"
type input "66 500"
type input "66500"
type input "66 250"
type input "66250"
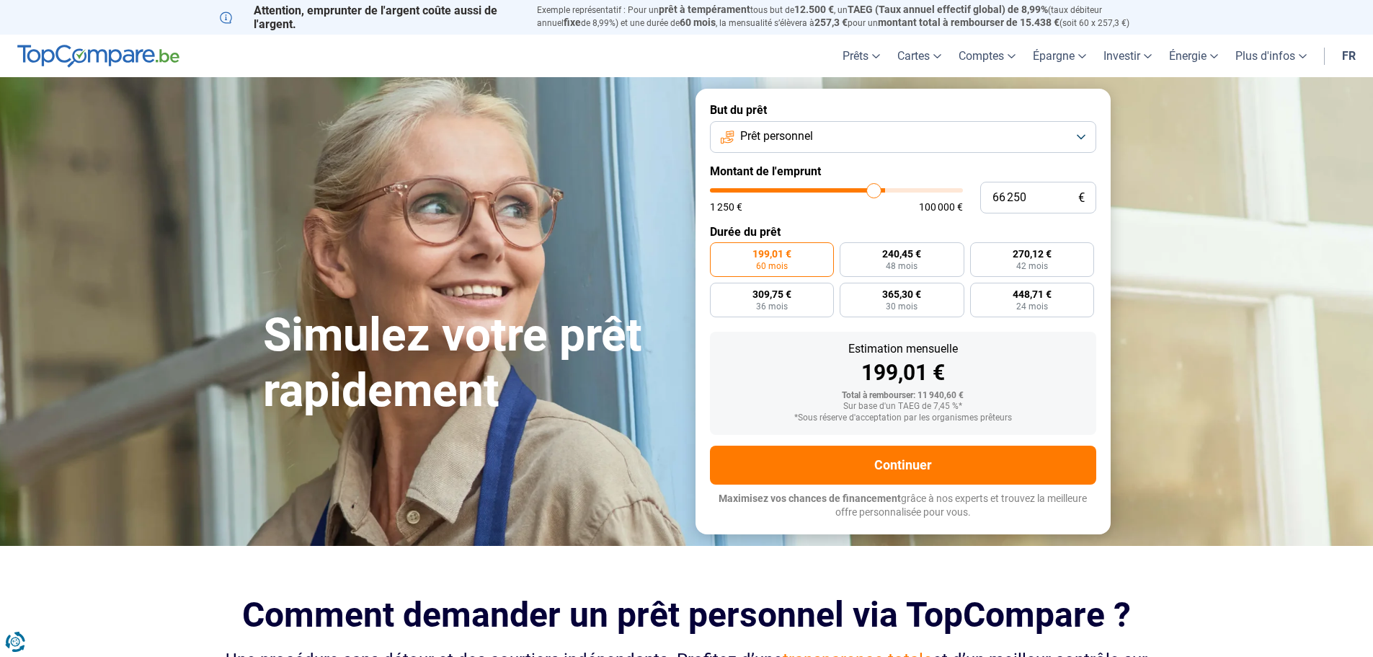
type input "65 750"
type input "65750"
type input "64 750"
type input "64750"
type input "63 500"
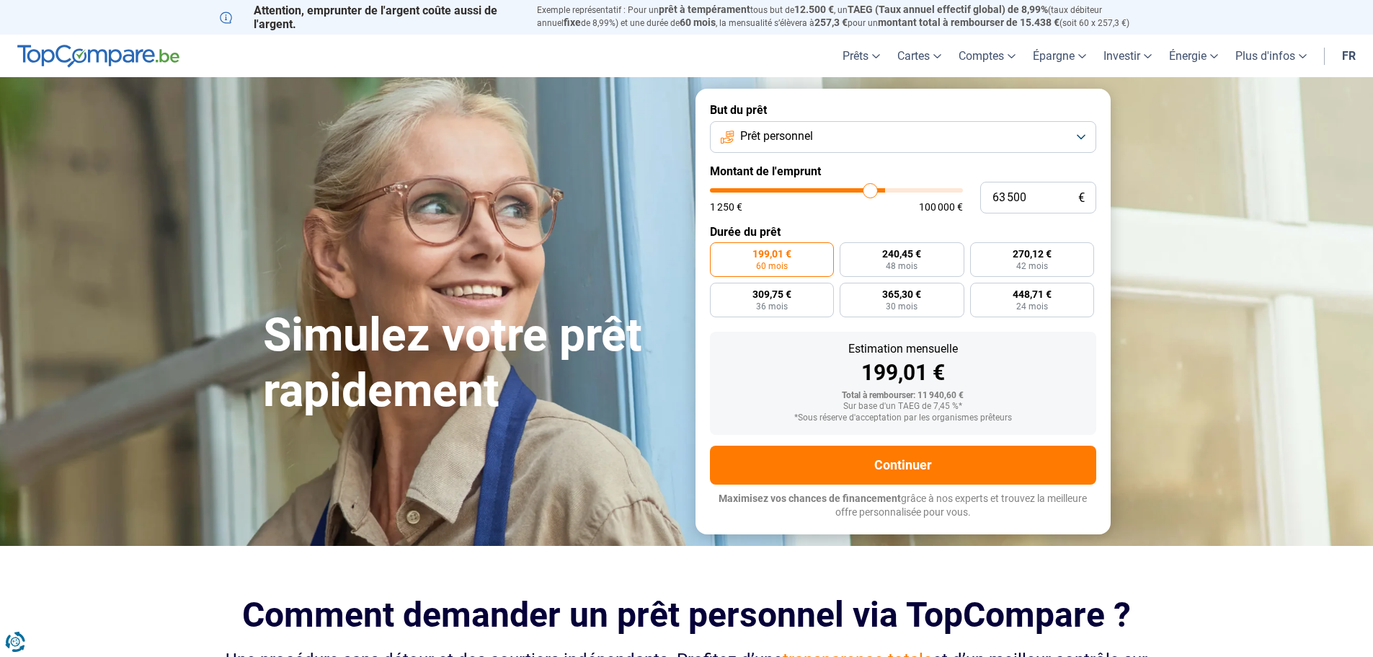
type input "63500"
type input "63 250"
type input "63250"
type input "62 500"
type input "62500"
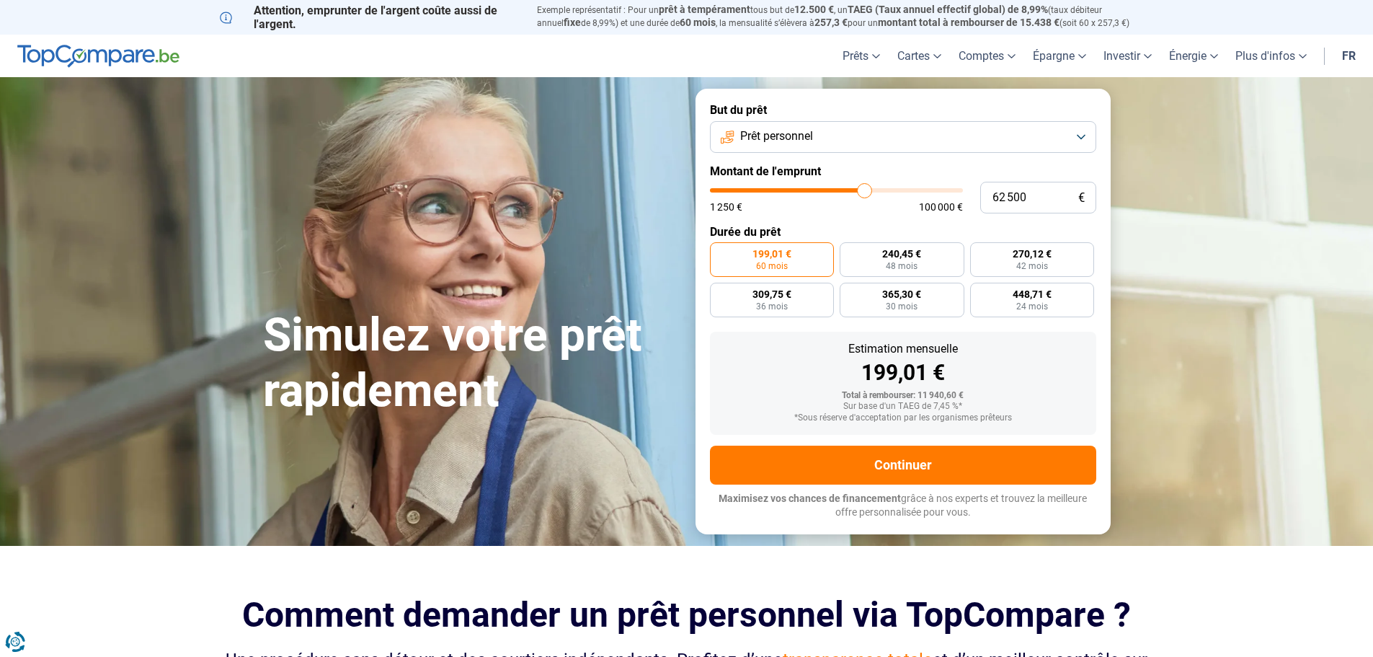
type input "62 250"
type input "62250"
type input "62 000"
type input "62000"
type input "61 750"
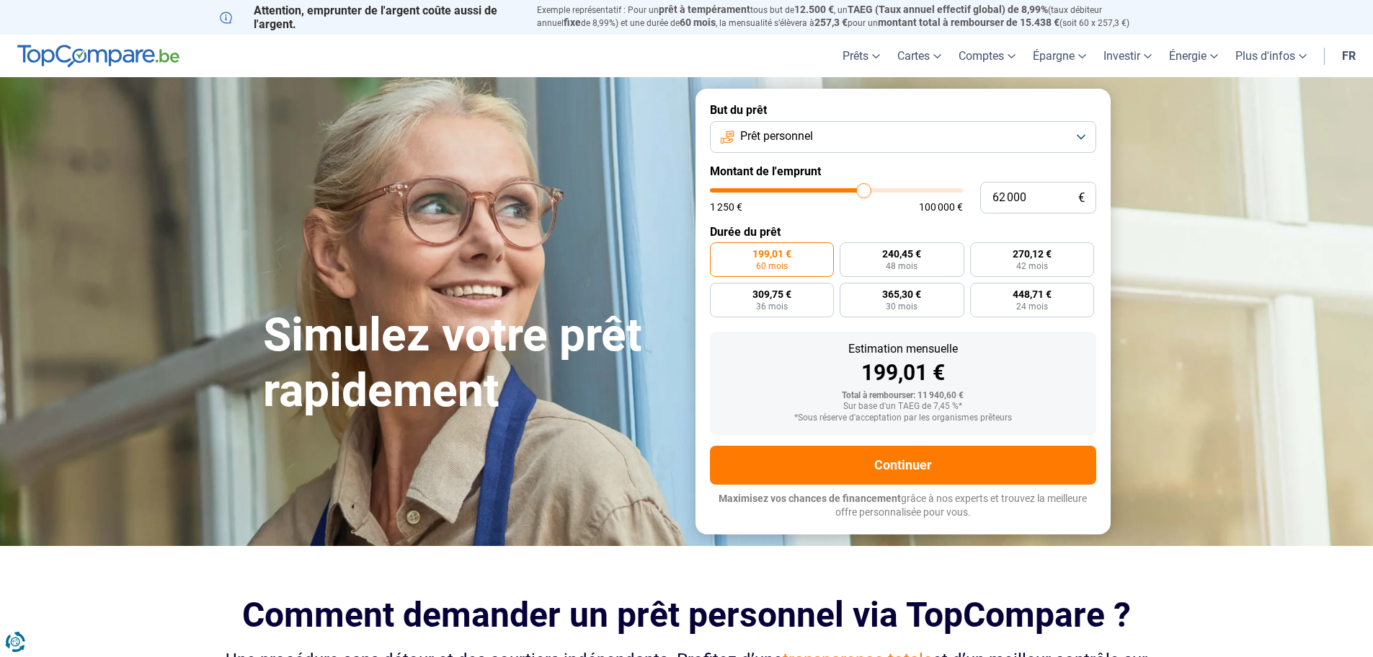
type input "61750"
type input "61 500"
type input "61500"
type input "61 000"
type input "61000"
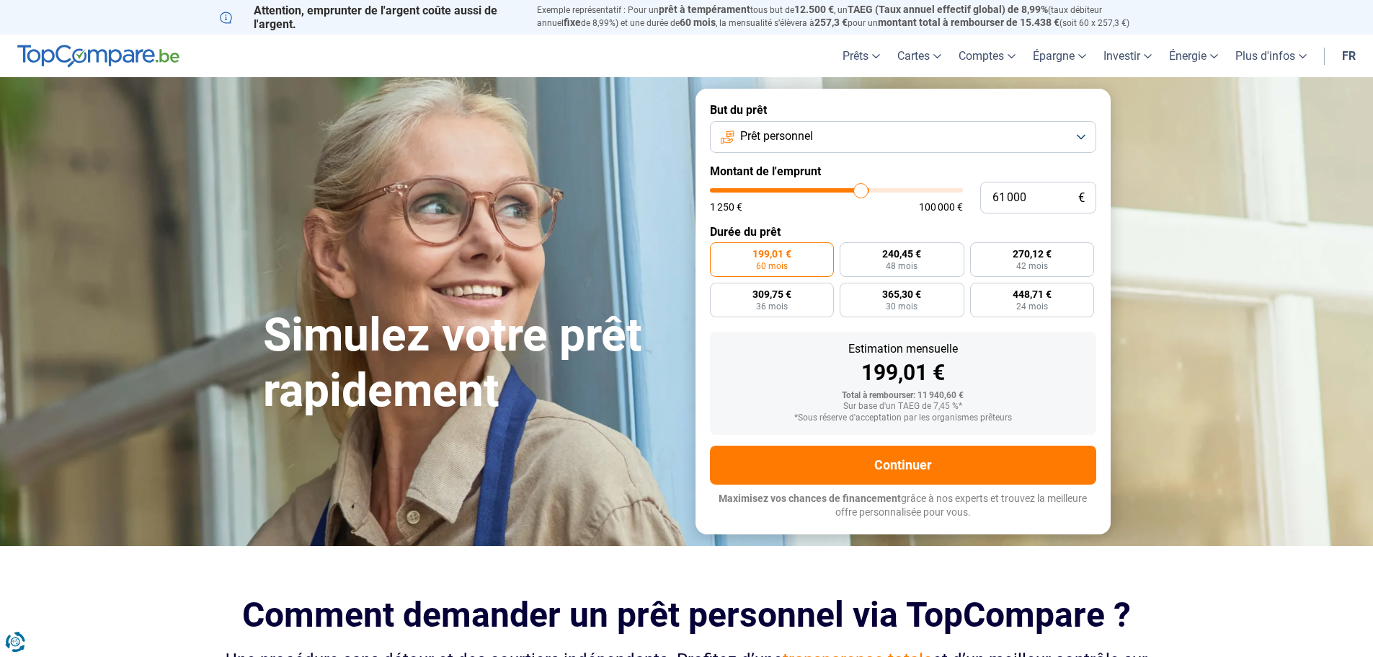
type input "60 750"
type input "60750"
type input "60 500"
type input "60500"
type input "60 250"
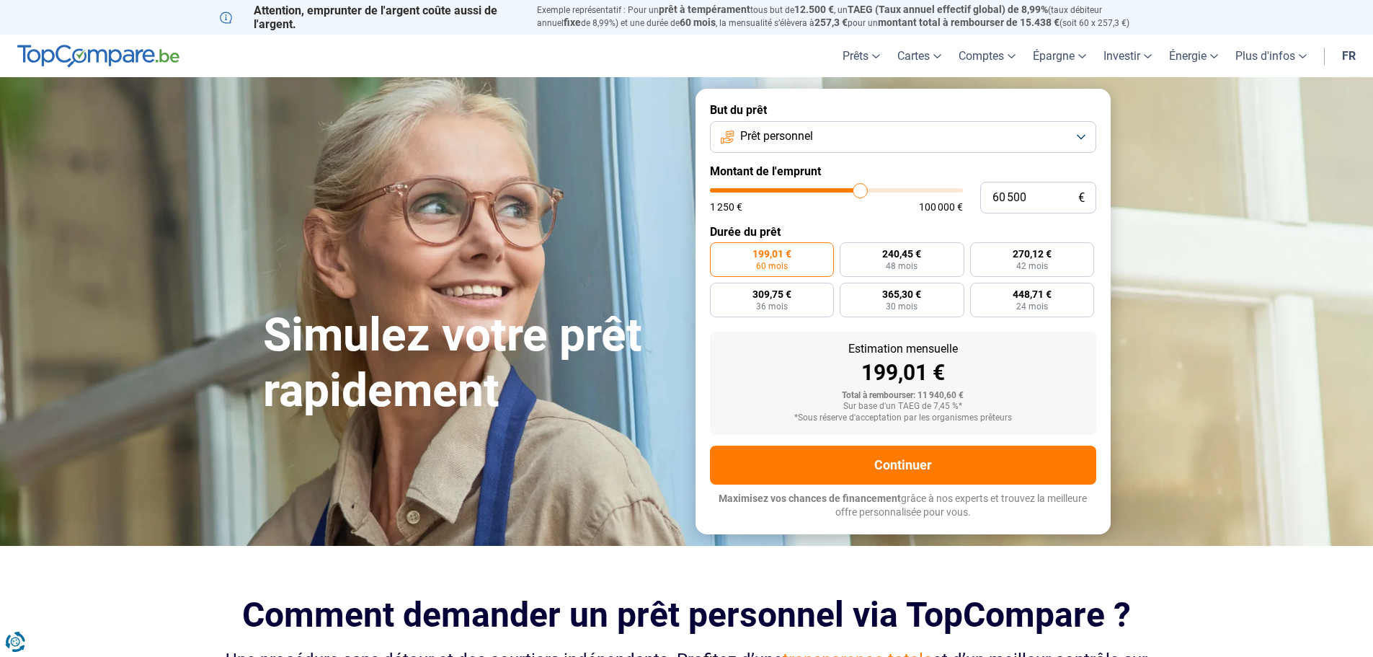
type input "60250"
type input "60 000"
type input "60000"
type input "60 750"
type input "60750"
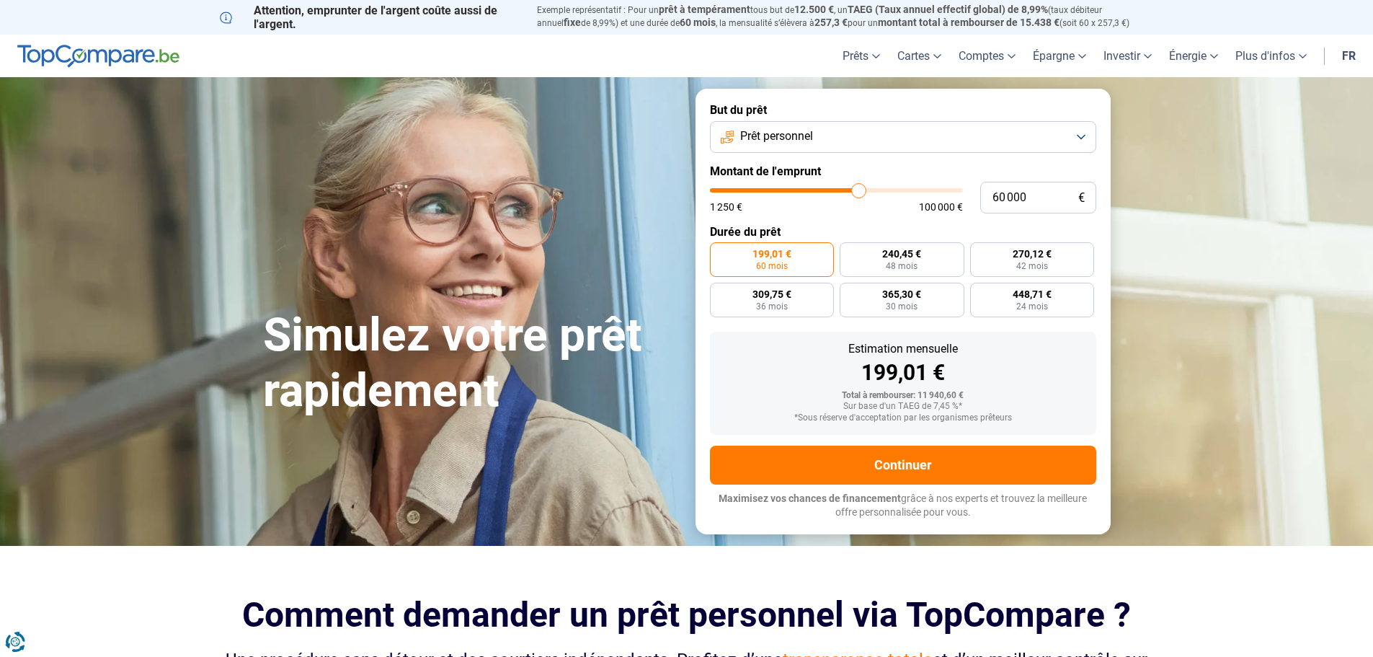
drag, startPoint x: 739, startPoint y: 190, endPoint x: 858, endPoint y: 196, distance: 119.8
click at [858, 192] on input "range" at bounding box center [836, 190] width 253 height 4
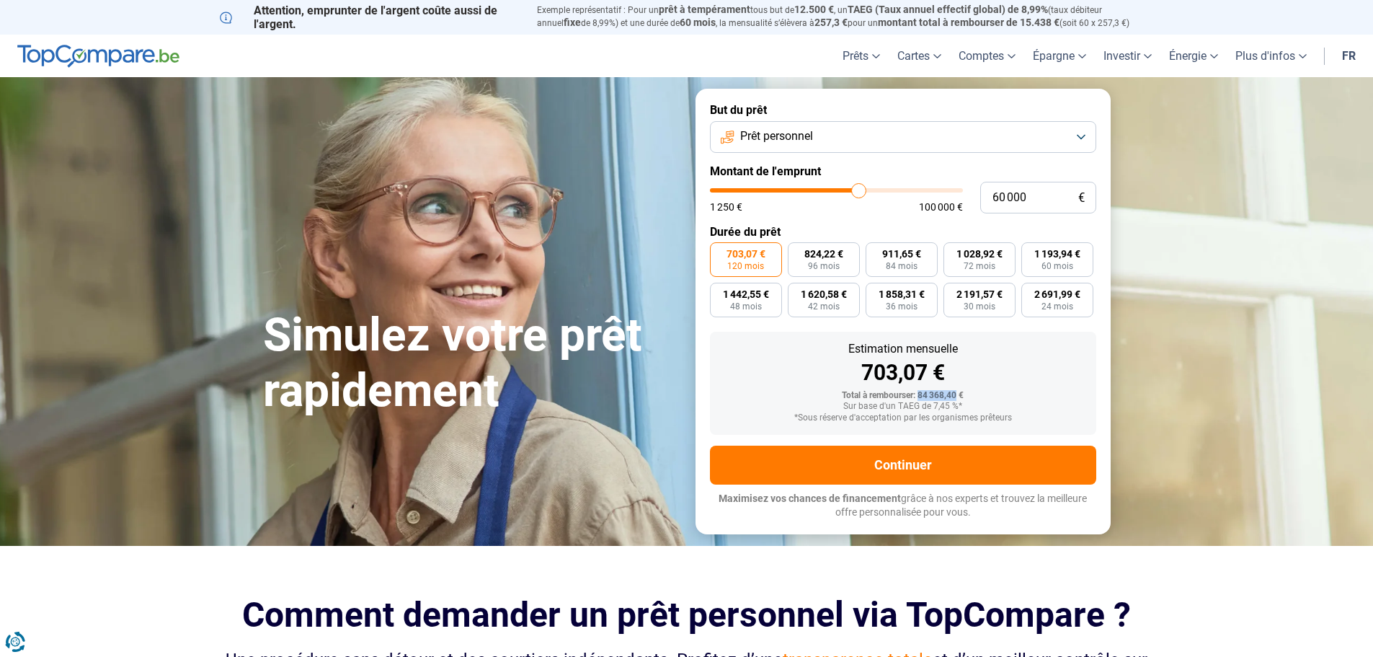
drag, startPoint x: 920, startPoint y: 399, endPoint x: 956, endPoint y: 399, distance: 36.0
click at [956, 399] on div "Total à rembourser: 84 368,40 €" at bounding box center [903, 396] width 363 height 10
click at [954, 403] on div "Sur base d'un TAEG de 7,45 %*" at bounding box center [903, 406] width 363 height 10
drag, startPoint x: 932, startPoint y: 407, endPoint x: 954, endPoint y: 399, distance: 23.7
click at [953, 399] on div "Total à rembourser: 84 368,40 € Sur base d'un TAEG de 7,45 %* *Sous réserve d'a…" at bounding box center [903, 407] width 363 height 32
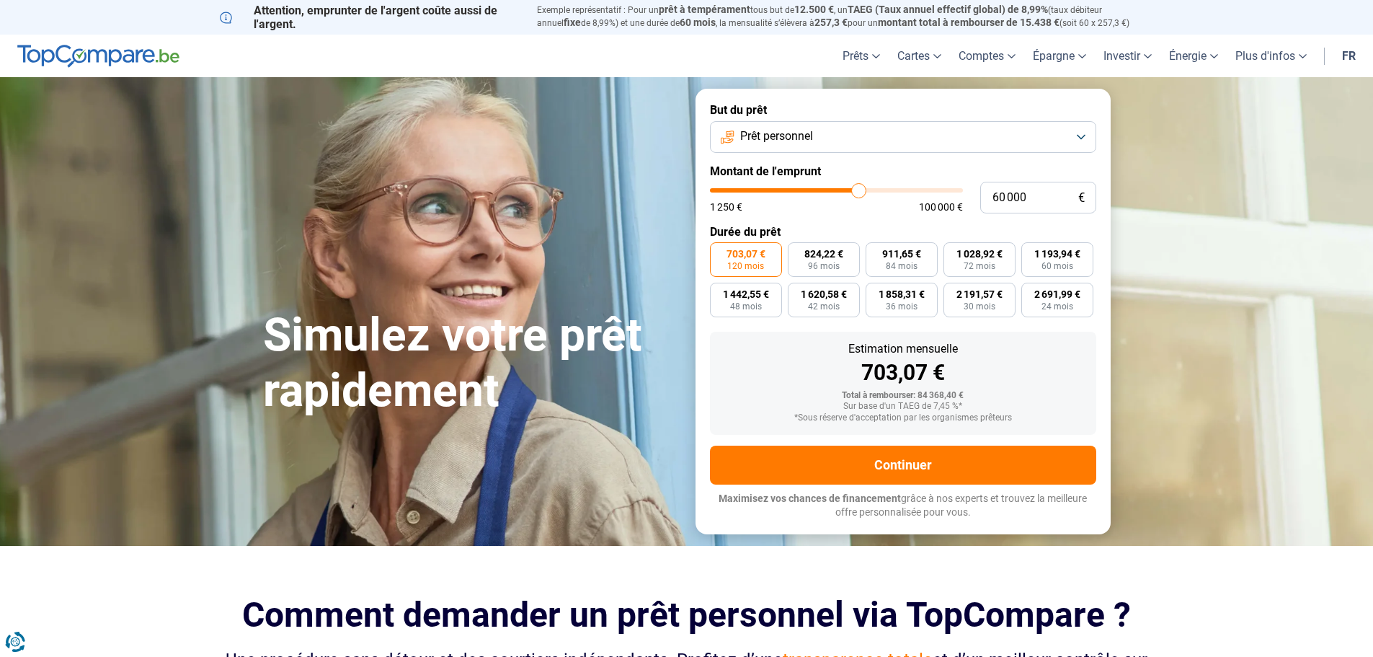
click at [954, 406] on div "Sur base d'un TAEG de 7,45 %*" at bounding box center [903, 406] width 363 height 10
click at [965, 262] on span "72 mois" at bounding box center [980, 266] width 32 height 9
click at [953, 252] on input "1 028,92 € 72 mois" at bounding box center [948, 246] width 9 height 9
click at [1061, 262] on span "60 mois" at bounding box center [1058, 266] width 32 height 9
click at [1031, 252] on input "1 193,94 € 60 mois" at bounding box center [1025, 246] width 9 height 9
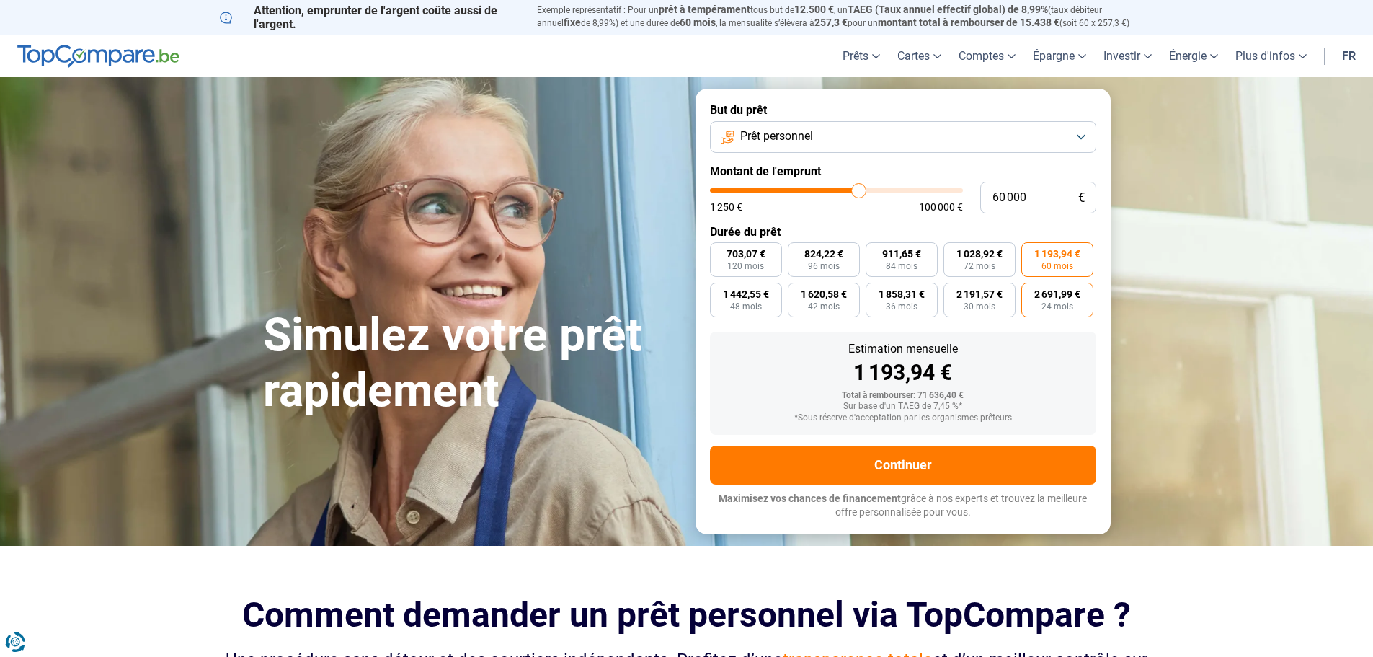
click at [1059, 297] on span "2 691,99 €" at bounding box center [1057, 294] width 46 height 10
click at [1031, 292] on input "2 691,99 € 24 mois" at bounding box center [1025, 287] width 9 height 9
click at [983, 306] on span "30 mois" at bounding box center [980, 306] width 32 height 9
click at [953, 292] on input "2 191,57 € 30 mois" at bounding box center [948, 287] width 9 height 9
click at [1061, 295] on span "2 691,99 €" at bounding box center [1057, 294] width 46 height 10
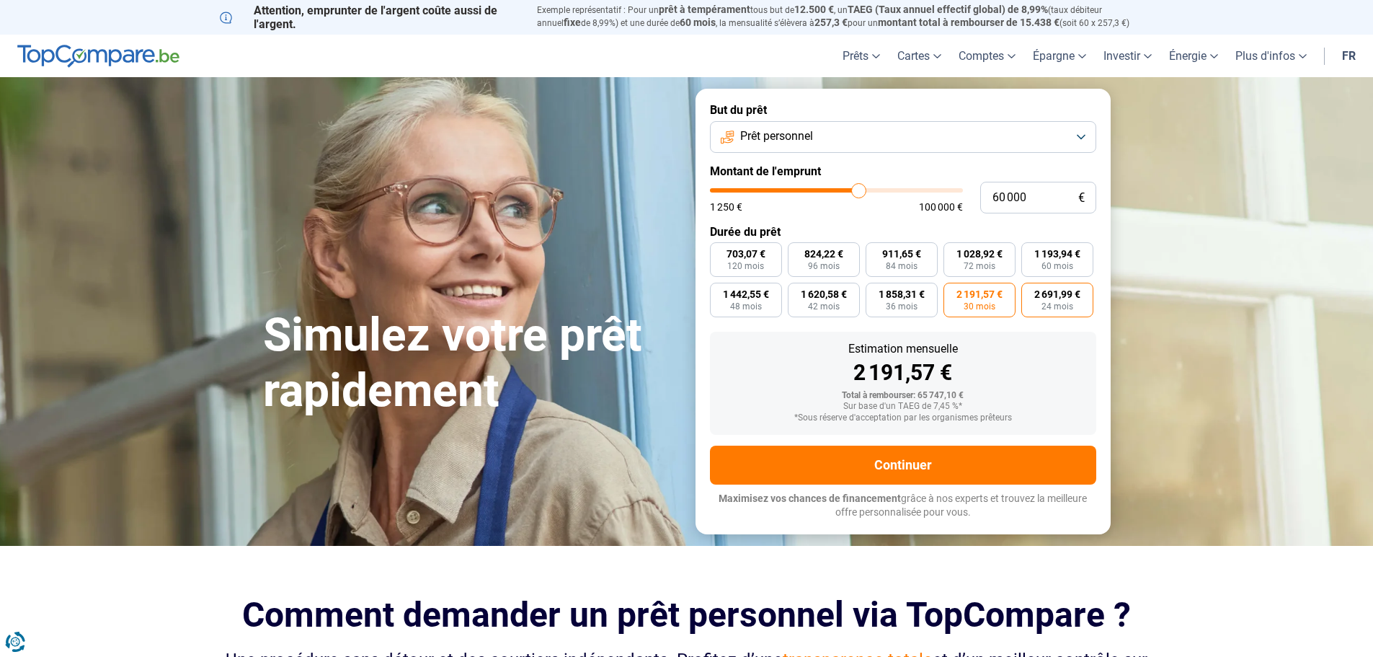
click at [1031, 292] on input "2 691,99 € 24 mois" at bounding box center [1025, 287] width 9 height 9
click at [835, 263] on span "96 mois" at bounding box center [824, 266] width 32 height 9
click at [797, 252] on input "824,22 € 96 mois" at bounding box center [792, 246] width 9 height 9
drag, startPoint x: 845, startPoint y: 347, endPoint x: 1013, endPoint y: 370, distance: 170.2
click at [1013, 370] on div "Estimation mensuelle 824,22 €" at bounding box center [903, 363] width 363 height 40
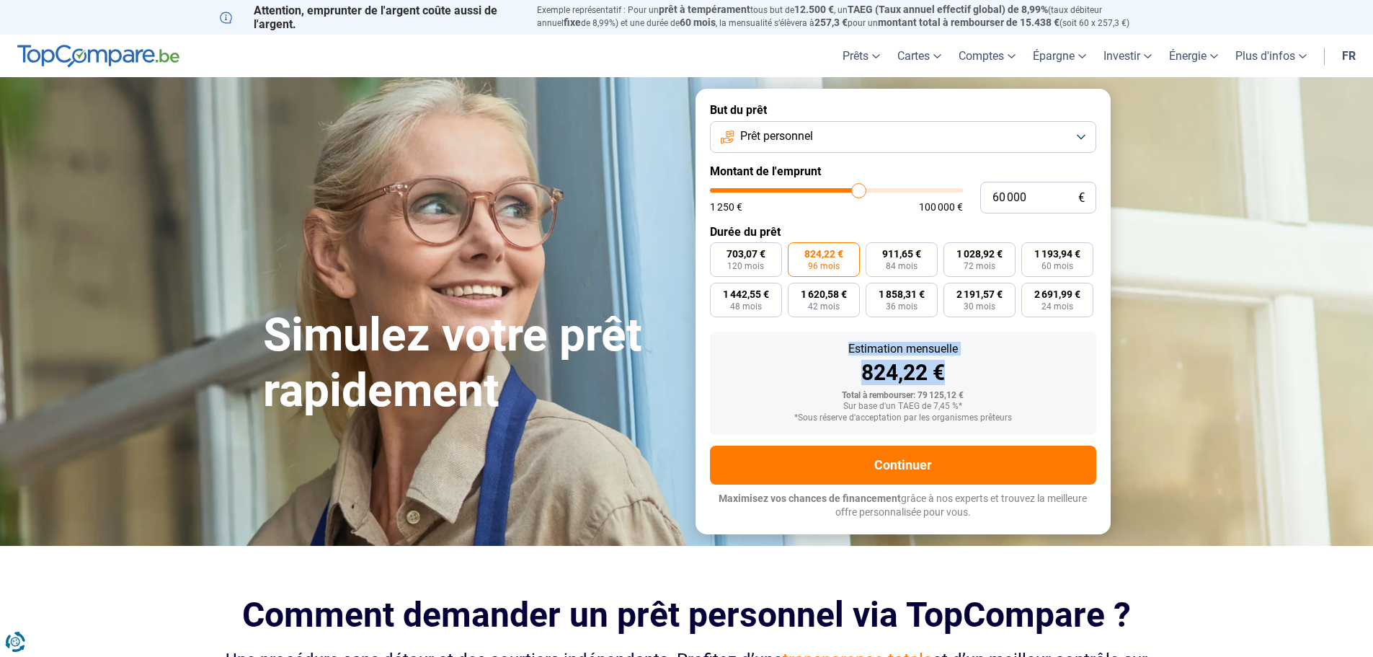
click at [1013, 370] on div "824,22 €" at bounding box center [903, 373] width 363 height 22
drag, startPoint x: 869, startPoint y: 370, endPoint x: 960, endPoint y: 371, distance: 91.5
click at [960, 371] on div "824,22 €" at bounding box center [903, 373] width 363 height 22
click at [949, 203] on span "100 000 €" at bounding box center [941, 207] width 44 height 10
click at [772, 143] on span "Prêt personnel" at bounding box center [776, 136] width 73 height 16
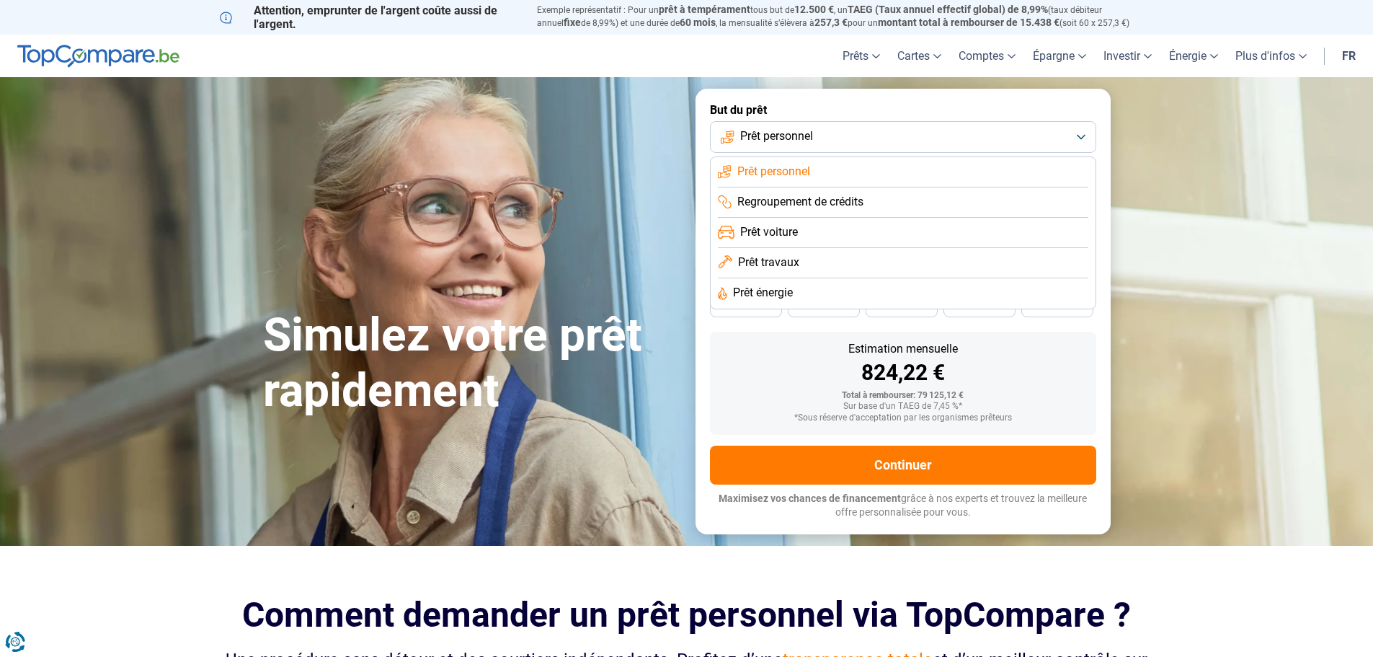
click at [799, 168] on span "Prêt personnel" at bounding box center [773, 172] width 73 height 16
